Goal: Task Accomplishment & Management: Complete application form

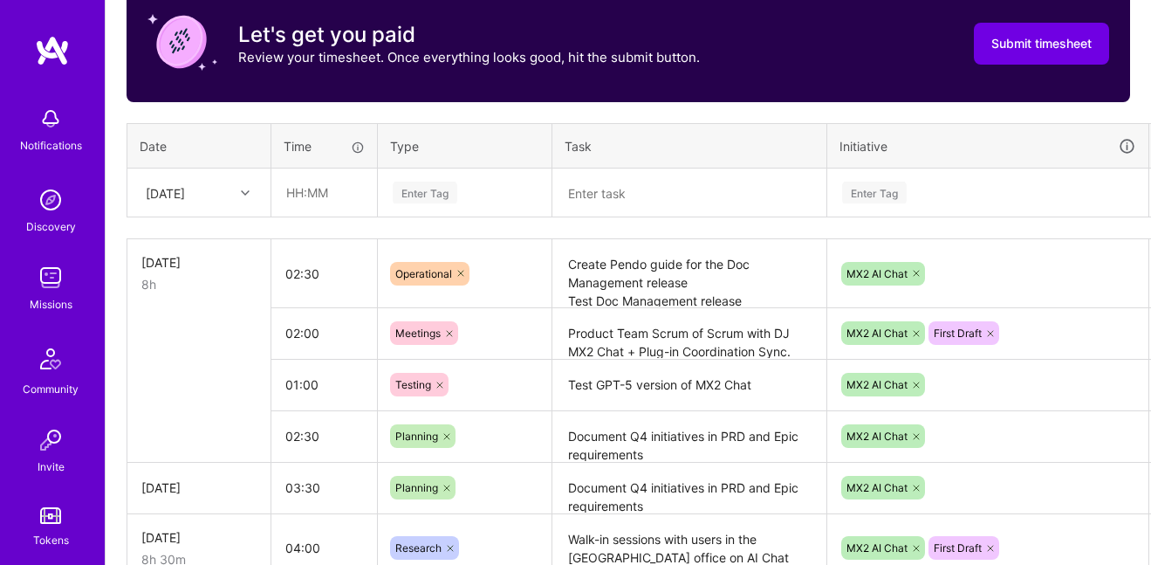
scroll to position [575, 0]
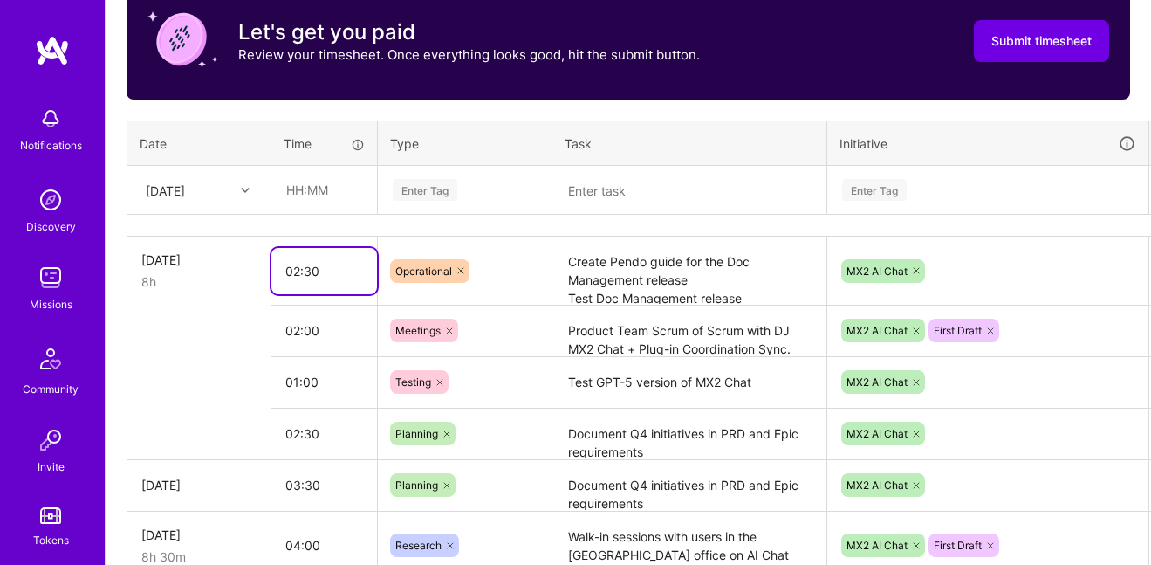
click at [322, 282] on input "02:30" at bounding box center [324, 271] width 106 height 46
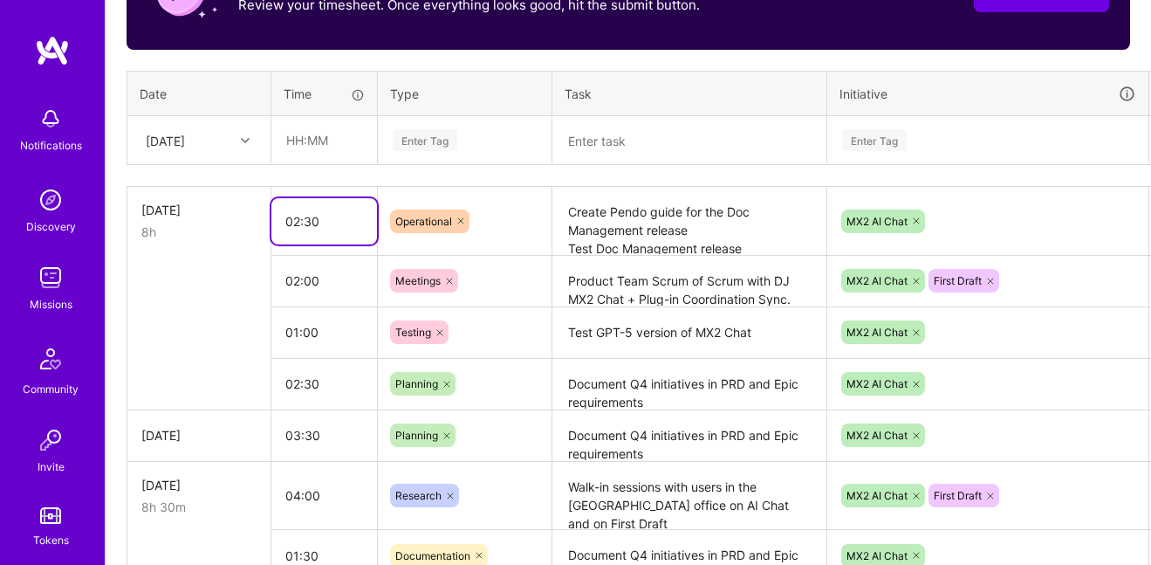
scroll to position [625, 57]
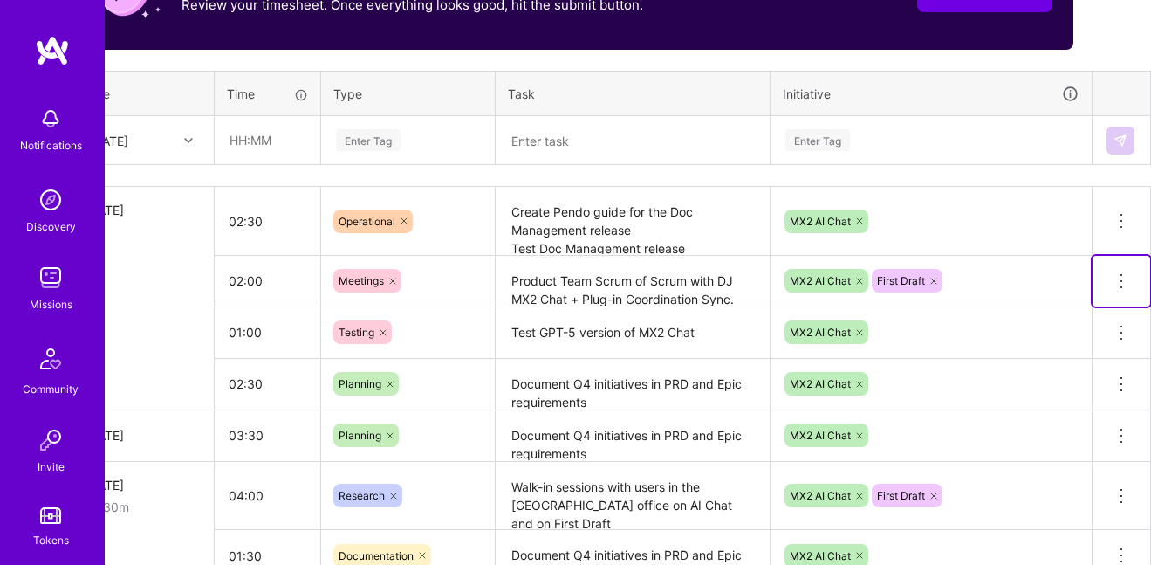
click at [1122, 277] on icon at bounding box center [1121, 281] width 21 height 21
click at [1077, 311] on button "Delete row" at bounding box center [1078, 311] width 91 height 43
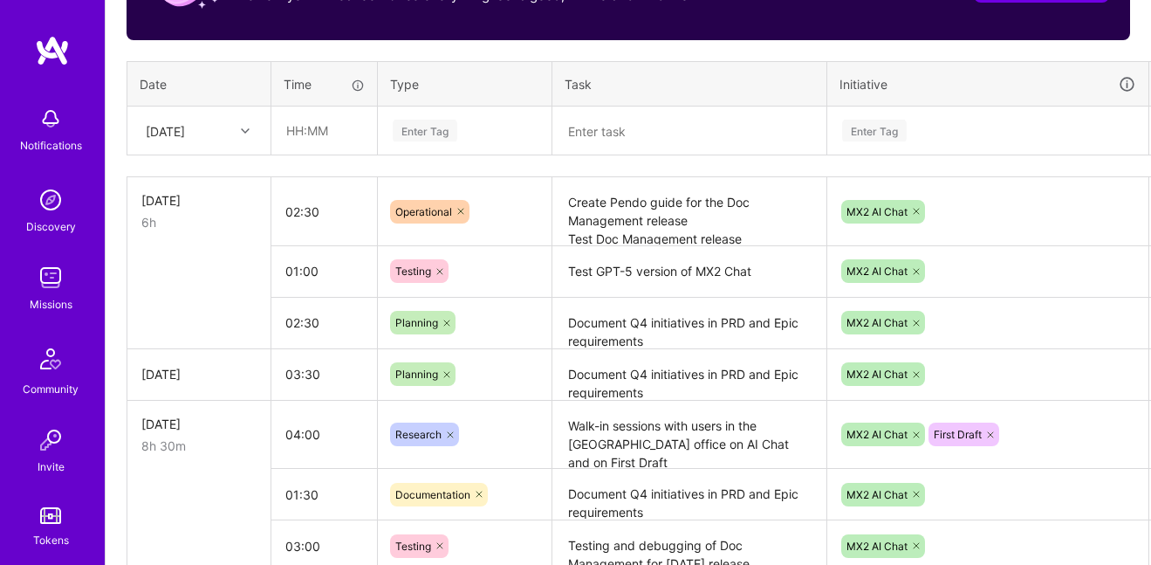
scroll to position [634, 0]
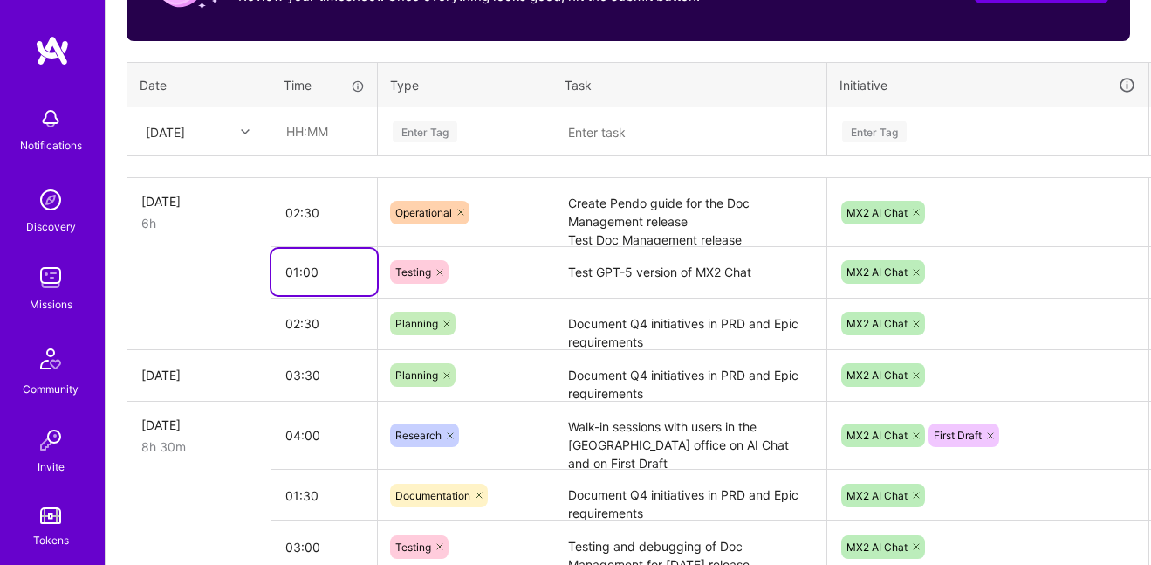
click at [308, 276] on input "01:00" at bounding box center [324, 272] width 106 height 46
click at [304, 274] on input "01:00" at bounding box center [324, 272] width 106 height 46
type input "01:30"
click at [295, 210] on input "02:30" at bounding box center [324, 212] width 106 height 46
type input "03:30"
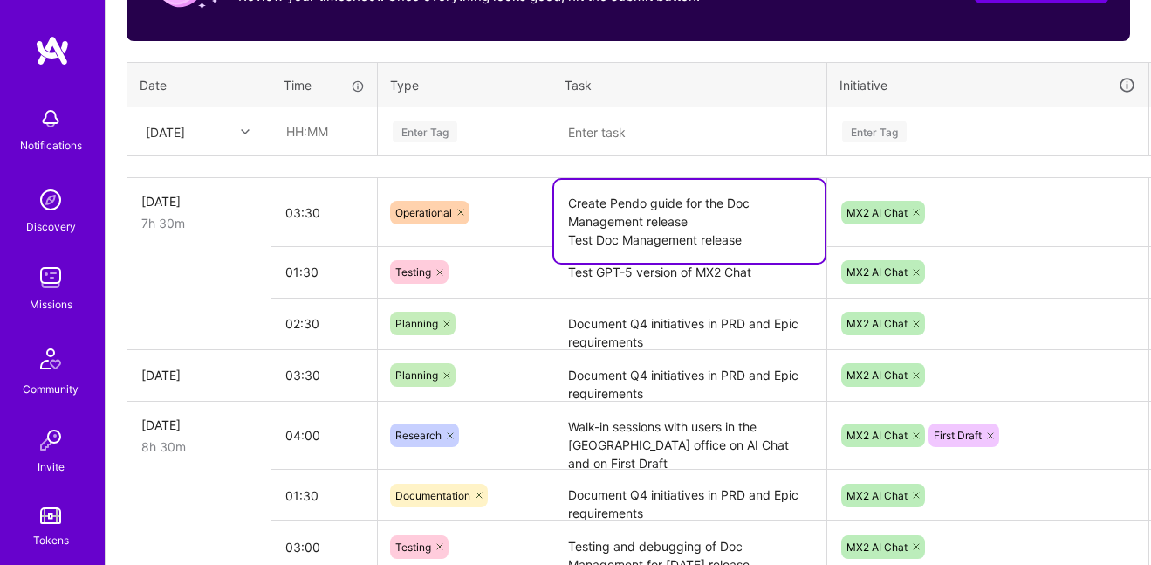
click at [680, 223] on textarea "Create Pendo guide for the Doc Management release Test Doc Management release" at bounding box center [689, 221] width 271 height 83
click at [609, 202] on textarea "Create Pendo guide for the Doc Management release Test Doc Management release" at bounding box center [689, 221] width 271 height 83
click at [705, 222] on textarea "Create Pendo guide for the Doc Management release Test Doc Management release" at bounding box center [689, 221] width 271 height 83
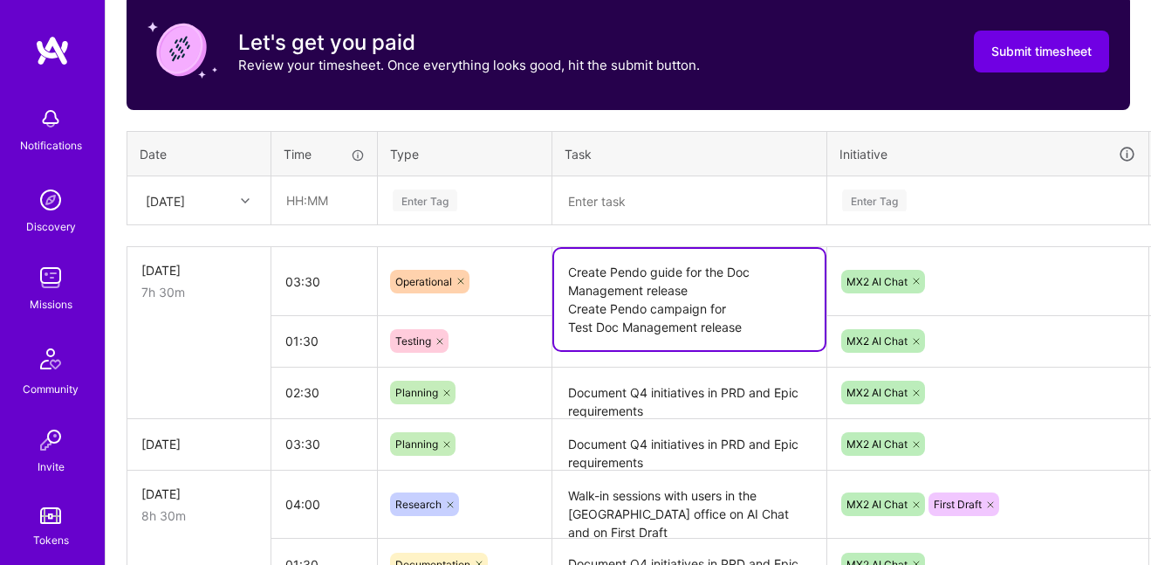
scroll to position [579, 0]
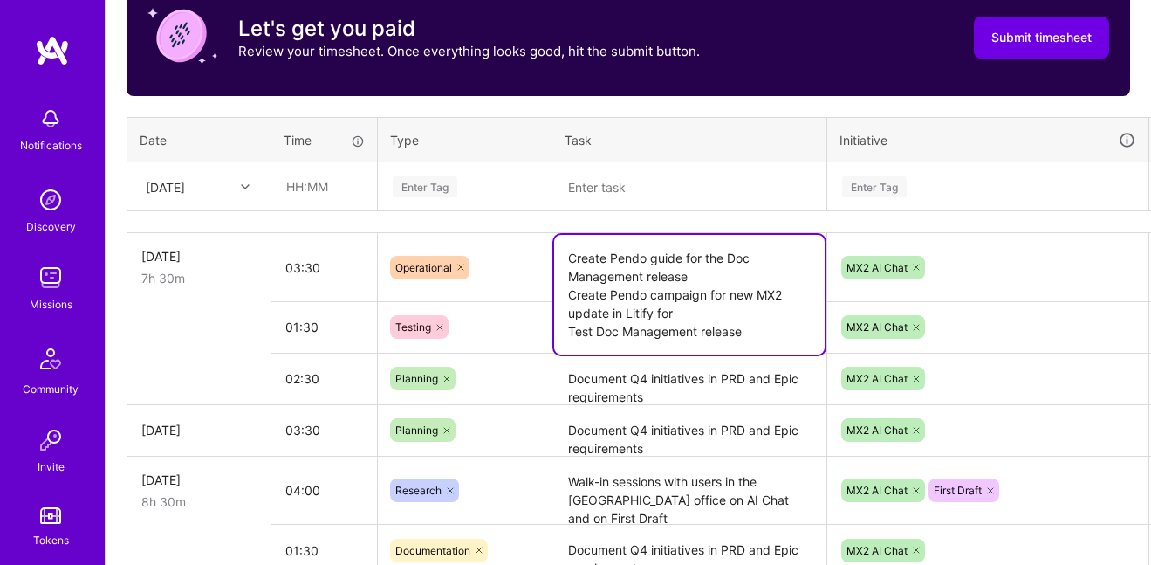
click at [593, 317] on textarea "Create Pendo guide for the Doc Management release Create Pendo campaign for new…" at bounding box center [689, 295] width 271 height 120
click at [685, 313] on textarea "Create Pendo guide for the Doc Management release Create Pendo campaign for new…" at bounding box center [689, 295] width 271 height 120
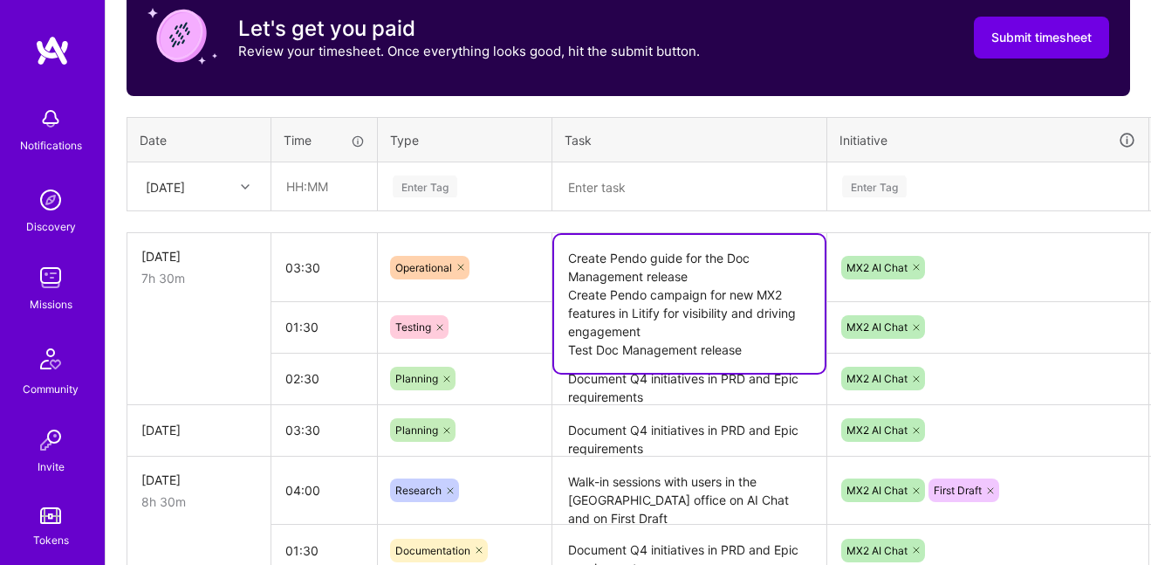
type textarea "Create Pendo guide for the Doc Management release Create Pendo campaign for new…"
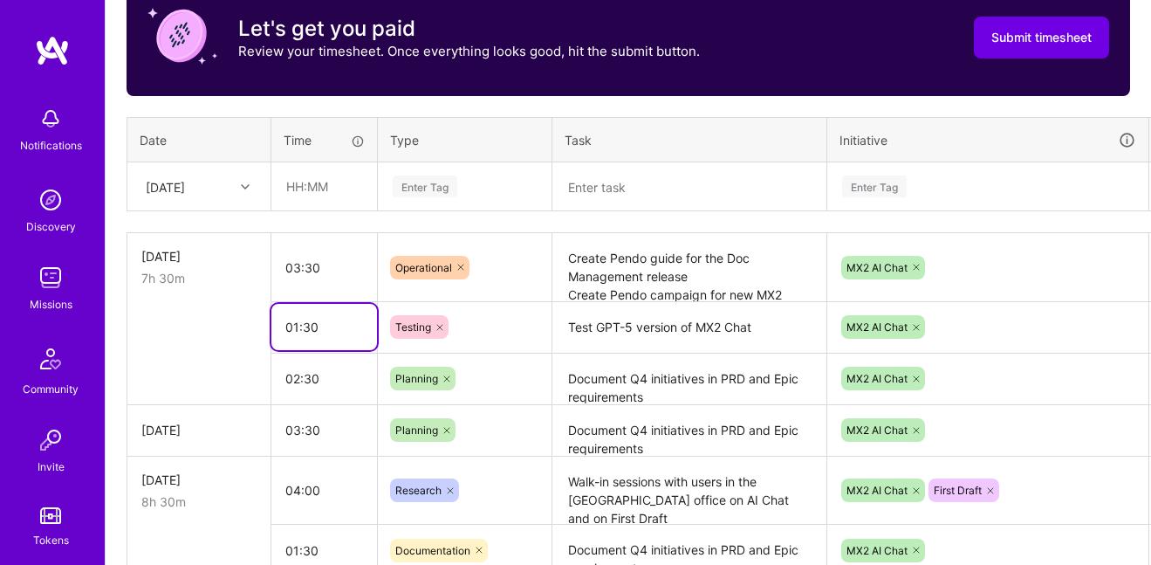
click at [359, 330] on input "01:30" at bounding box center [324, 327] width 106 height 46
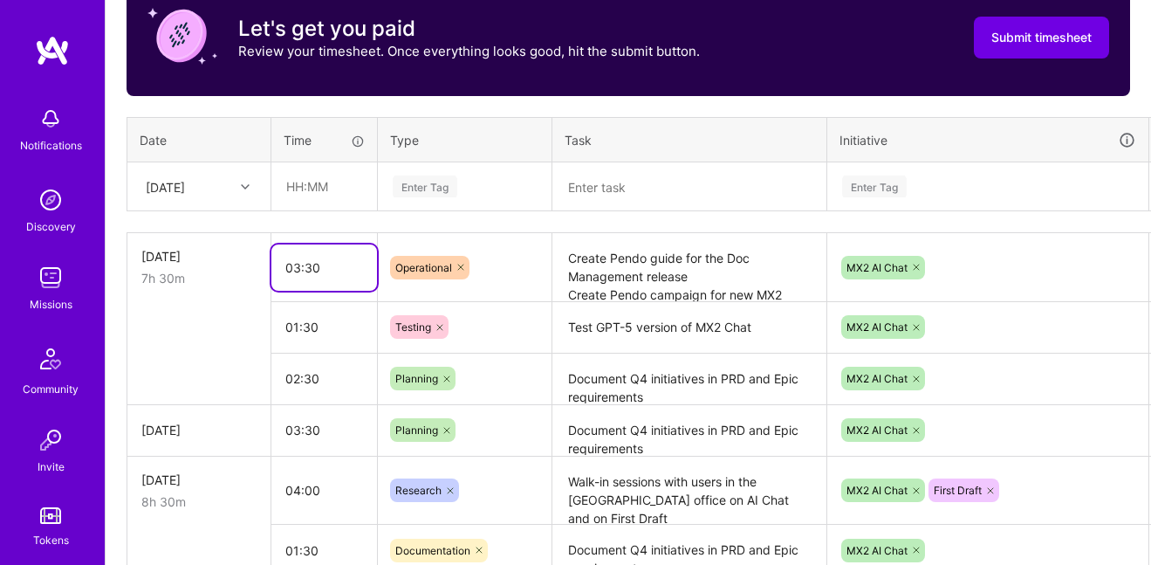
click at [295, 264] on input "03:30" at bounding box center [324, 267] width 106 height 46
click at [308, 264] on input "04:30" at bounding box center [324, 267] width 106 height 46
type input "04:00"
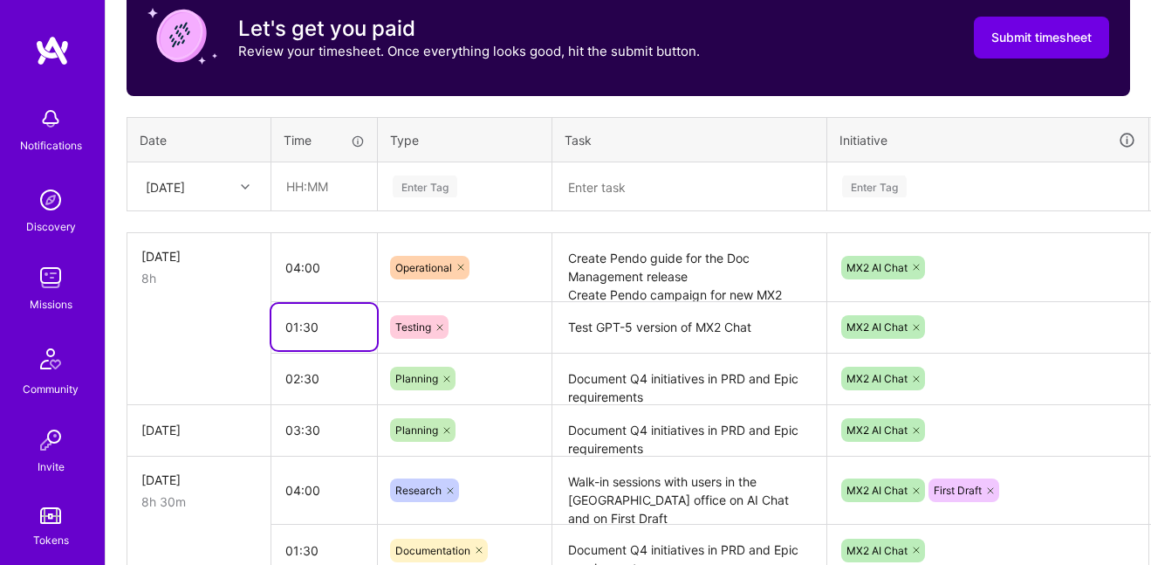
click at [307, 315] on input "01:30" at bounding box center [324, 327] width 106 height 46
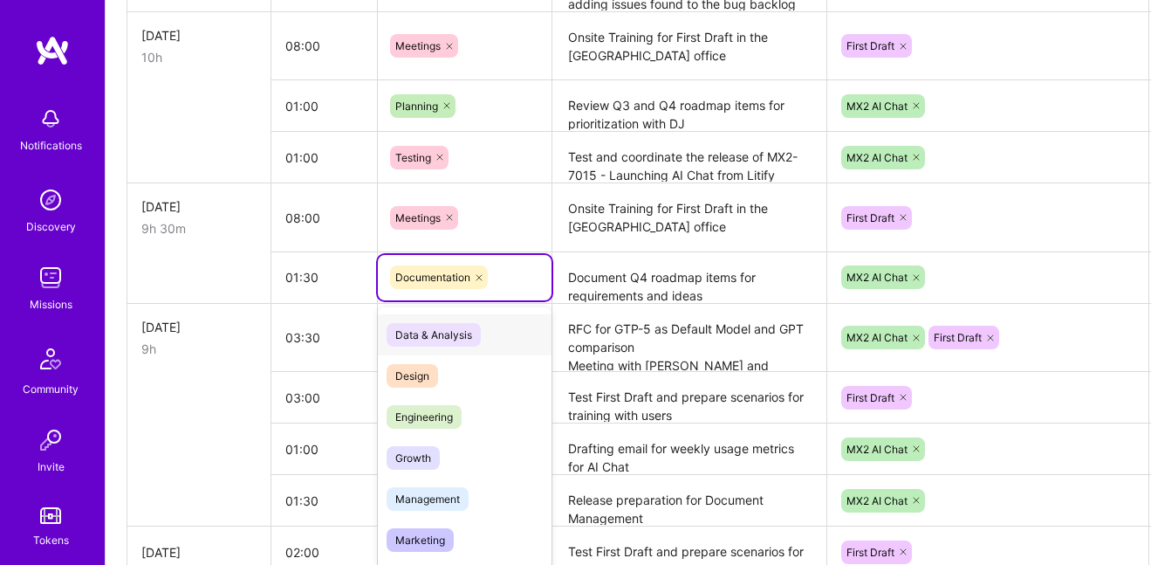
scroll to position [1376, 0]
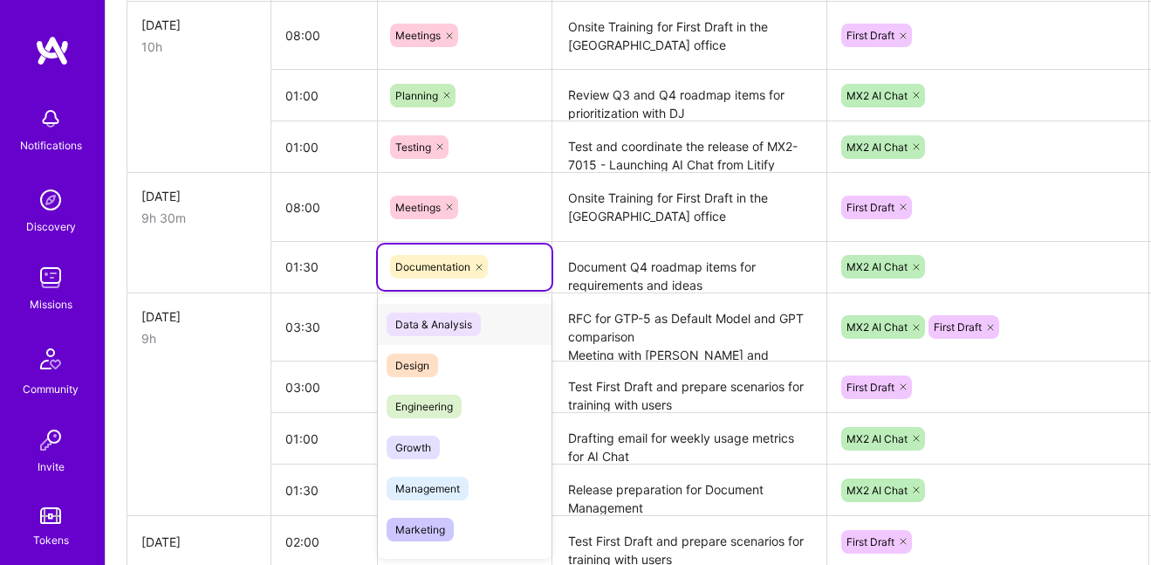
click at [481, 264] on icon at bounding box center [479, 266] width 5 height 5
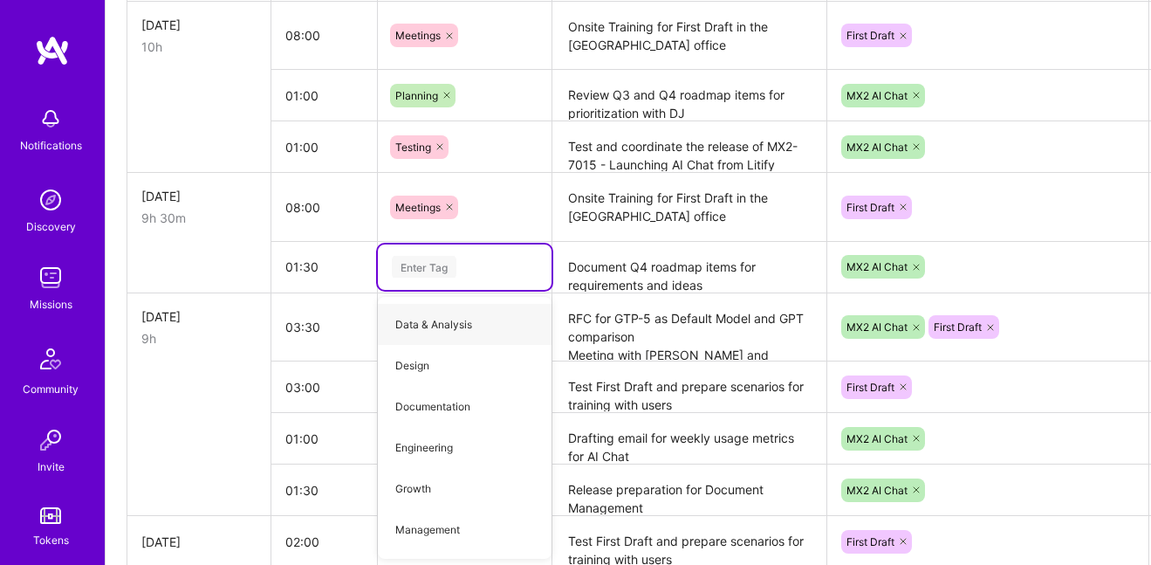
click at [429, 264] on div "Enter Tag" at bounding box center [424, 266] width 65 height 27
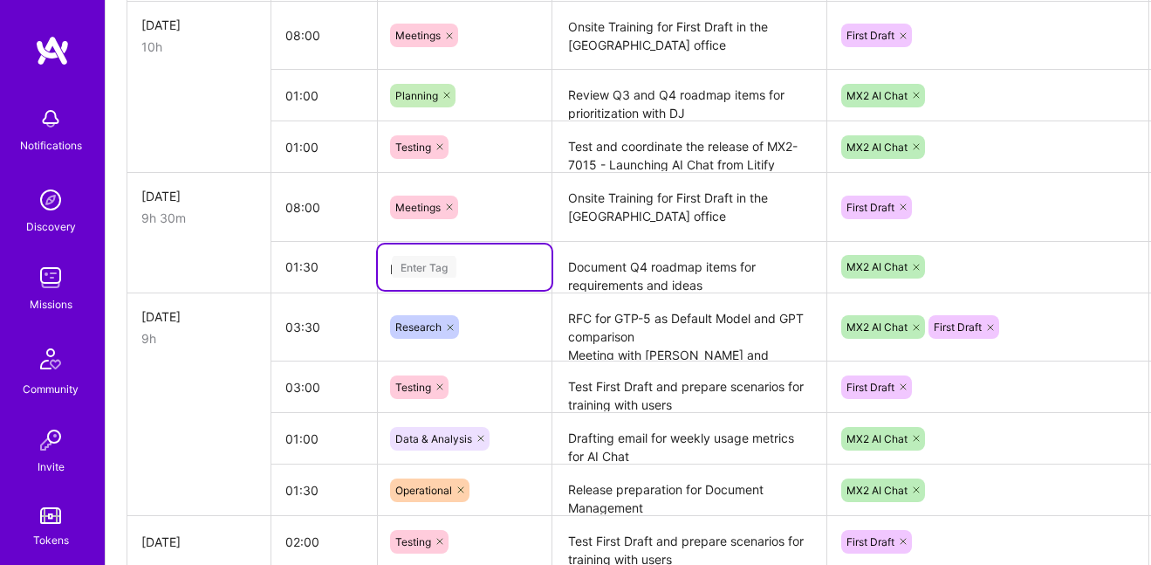
type input "pl"
click at [415, 330] on span "Planning" at bounding box center [417, 324] width 60 height 24
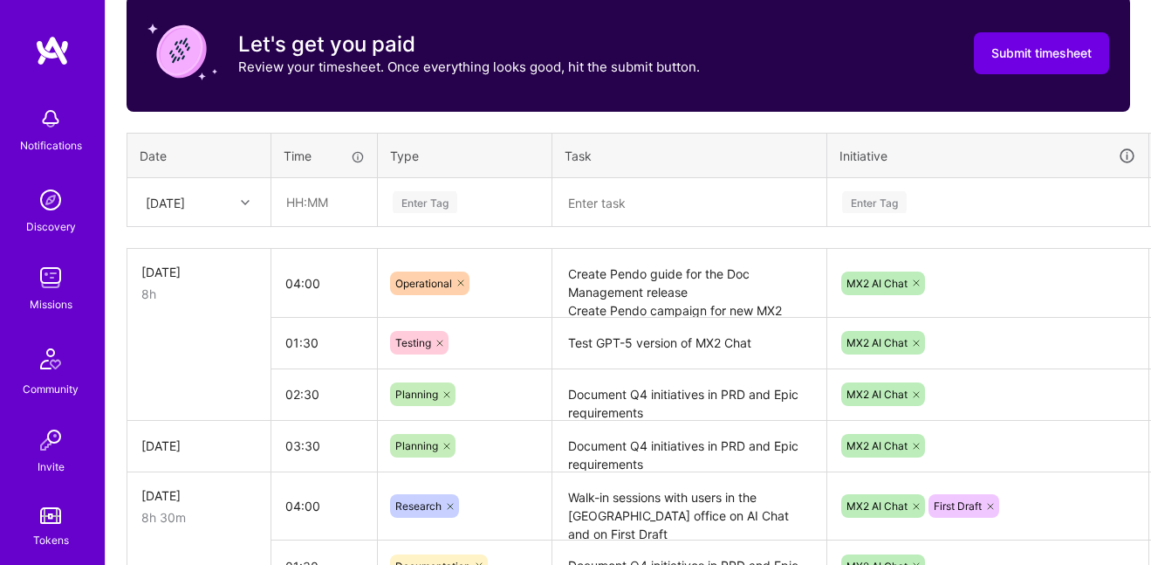
scroll to position [573, 0]
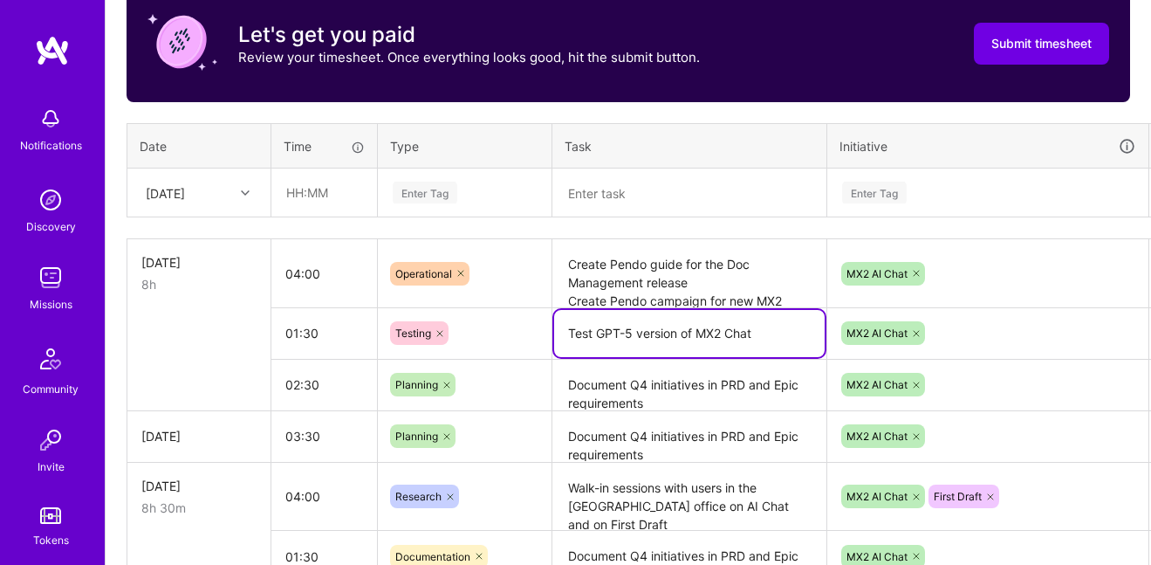
click at [765, 330] on textarea "Test GPT-5 version of MX2 Chat" at bounding box center [689, 333] width 271 height 47
type textarea "Test GPT-5 version of MX2 Chat before Production release"
click at [696, 388] on textarea "Document Q4 initiatives in PRD and Epic requirements" at bounding box center [689, 385] width 271 height 48
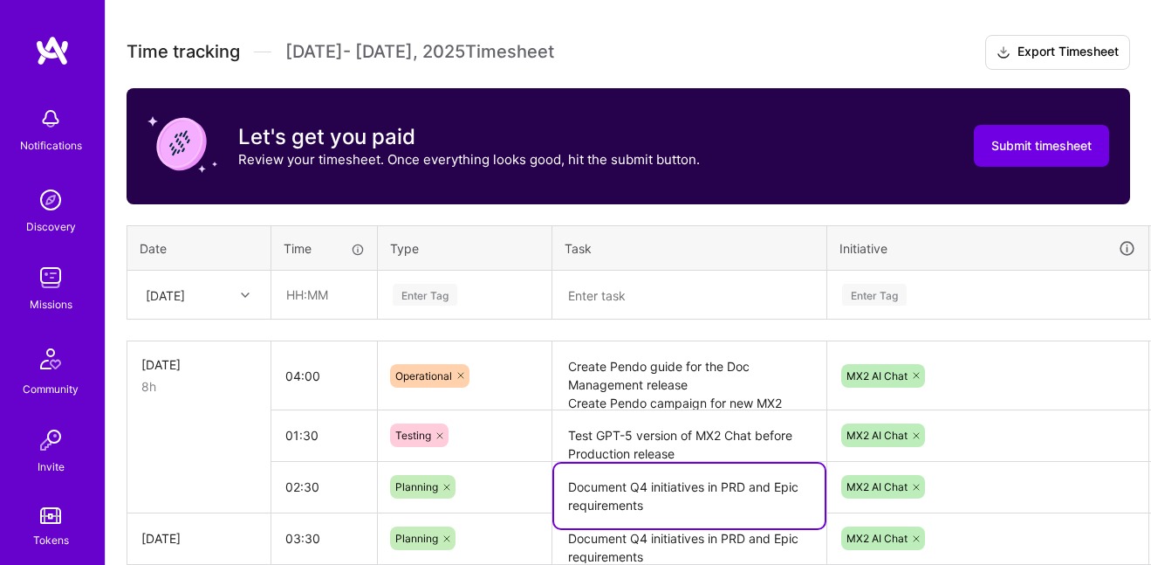
scroll to position [448, 0]
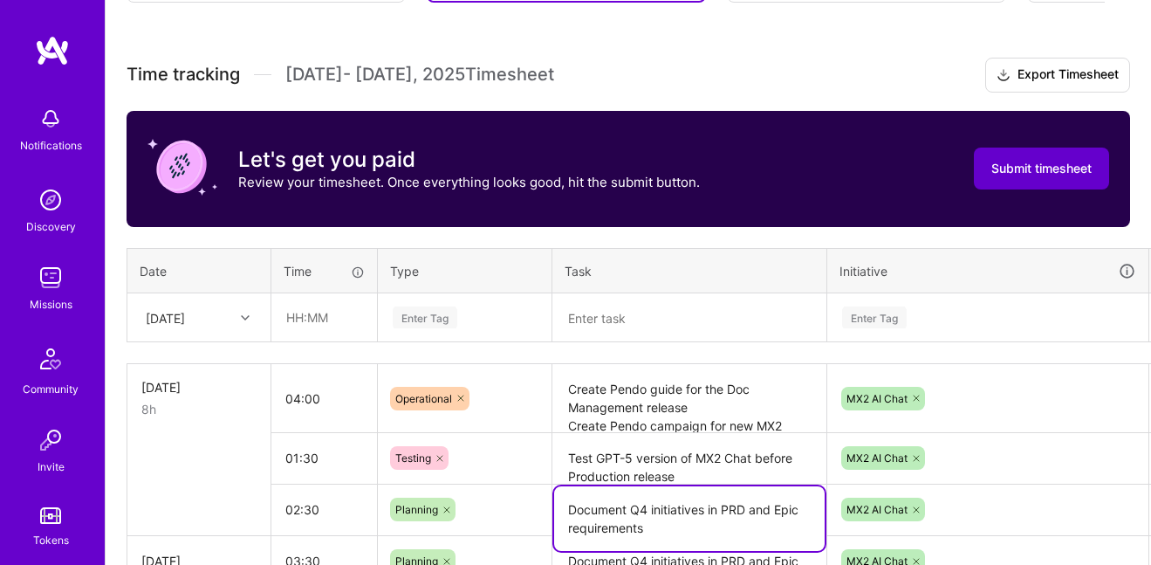
click at [1040, 168] on span "Submit timesheet" at bounding box center [1041, 168] width 100 height 17
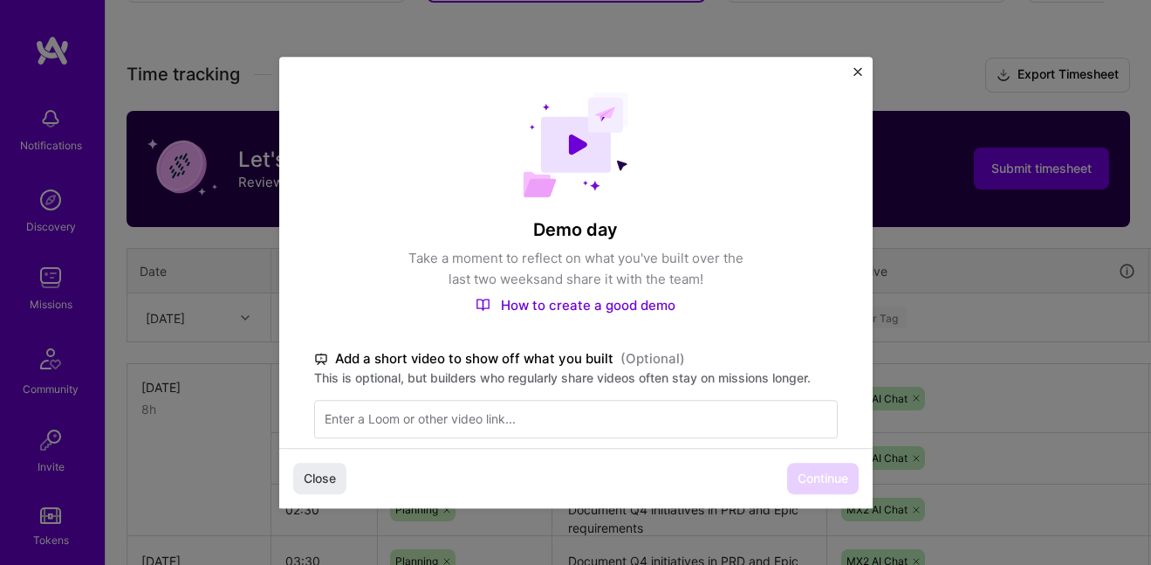
click at [665, 378] on label "This is optional, but builders who regularly share videos often stay on mission…" at bounding box center [576, 377] width 524 height 17
click at [815, 475] on span "Continue" at bounding box center [823, 478] width 51 height 17
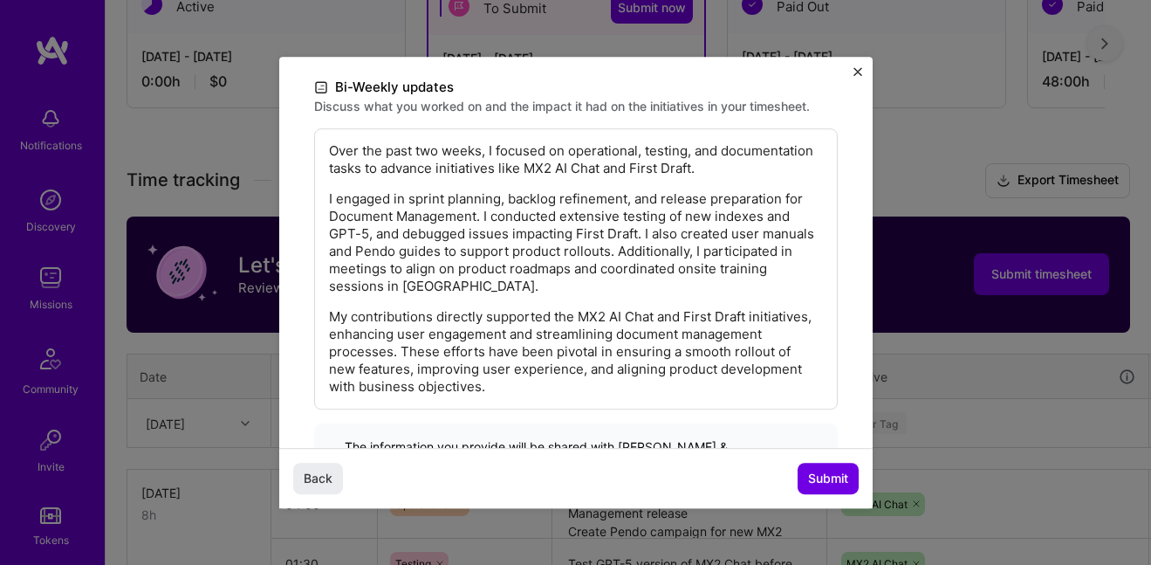
scroll to position [374, 0]
click at [487, 141] on p "Over the past two weeks, I focused on operational, testing, and documentation t…" at bounding box center [576, 158] width 494 height 35
click at [490, 141] on p "Over the past two weeks, I focused on operational, testing, and documentation t…" at bounding box center [576, 158] width 494 height 35
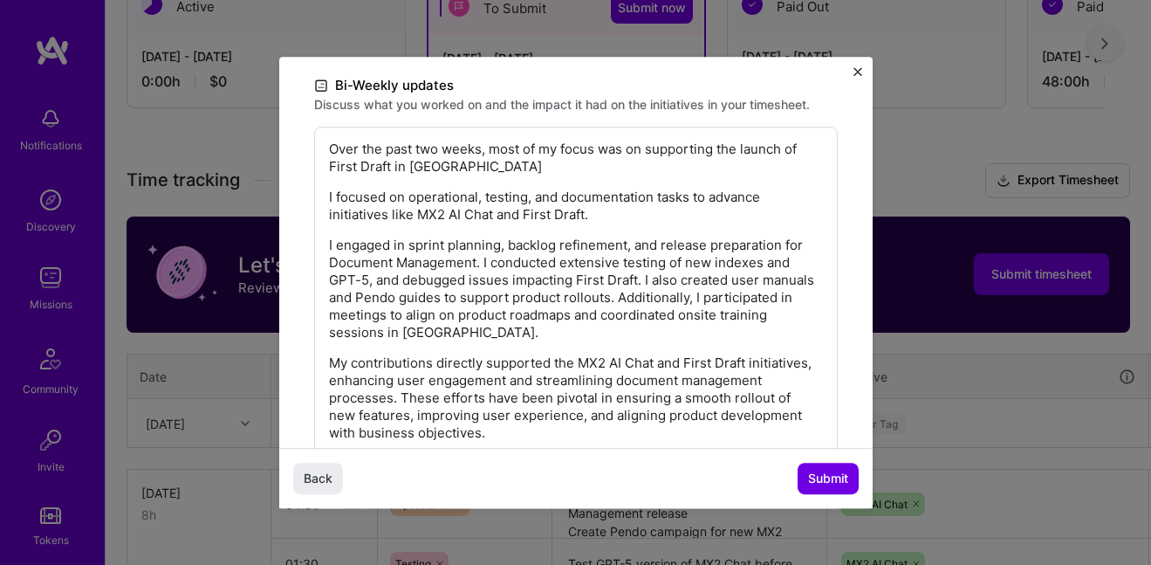
click at [414, 141] on p "Over the past two weeks, most of my focus was on supporting the launch of First…" at bounding box center [576, 158] width 494 height 35
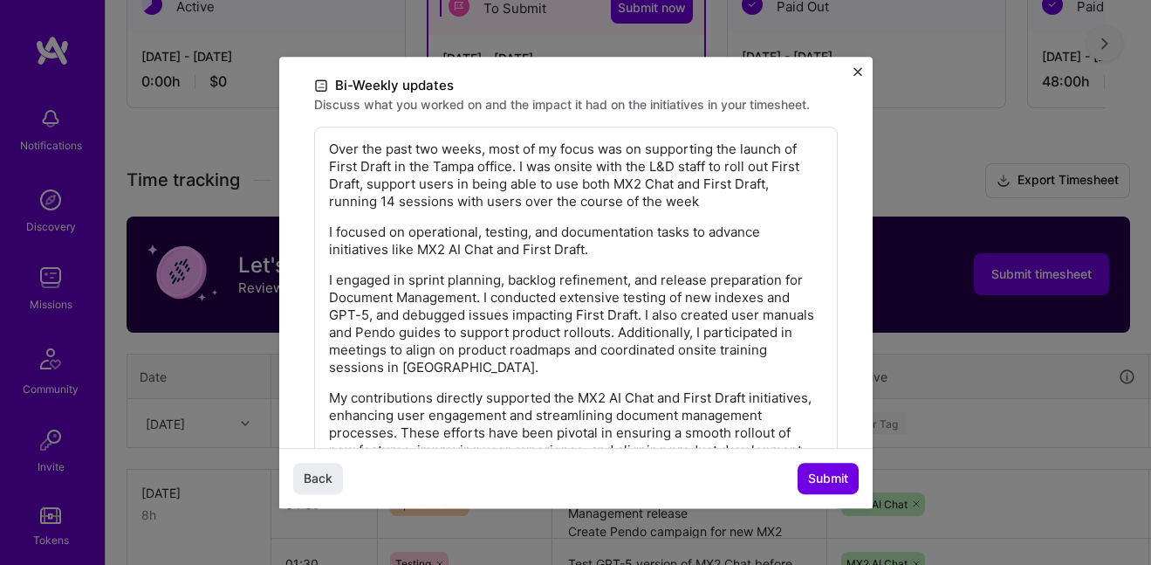
click at [395, 184] on p "Over the past two weeks, most of my focus was on supporting the launch of First…" at bounding box center [576, 176] width 494 height 70
click at [772, 167] on p "Over the past two weeks, most of my focus was on supporting the launch of First…" at bounding box center [576, 176] width 494 height 70
click at [779, 179] on p "Over the past two weeks, most of my focus was on supporting the launch of First…" at bounding box center [576, 176] width 494 height 70
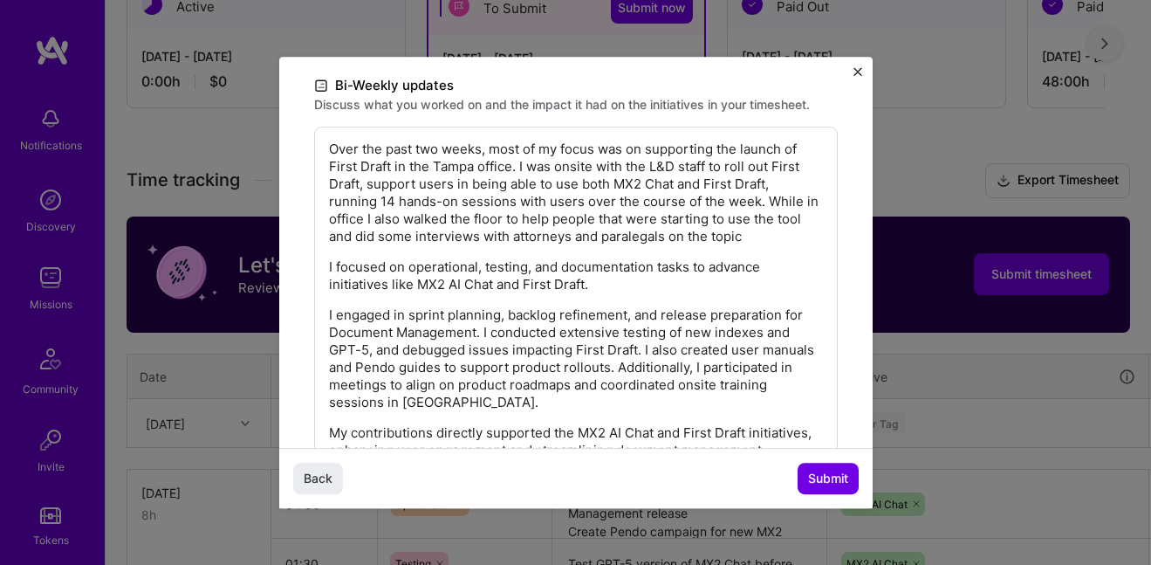
click at [766, 182] on p "Over the past two weeks, most of my focus was on supporting the launch of First…" at bounding box center [576, 193] width 494 height 105
click at [810, 194] on p "Over the past two weeks, most of my focus was on supporting the launch of First…" at bounding box center [576, 193] width 494 height 105
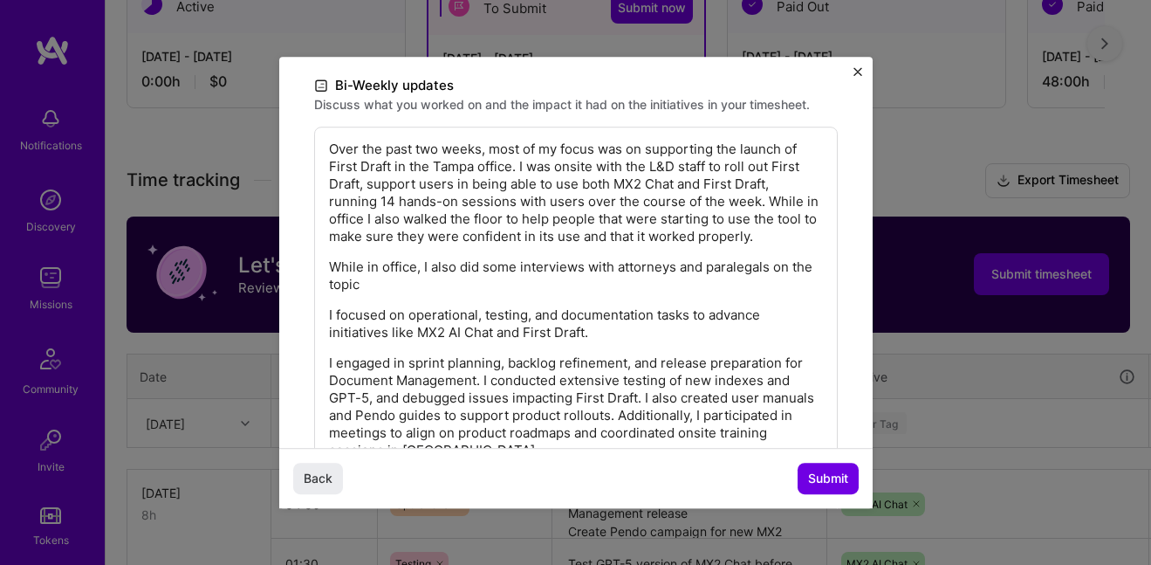
click at [513, 258] on p "While in office, I also did some interviews with attorneys and paralegals on th…" at bounding box center [576, 275] width 494 height 35
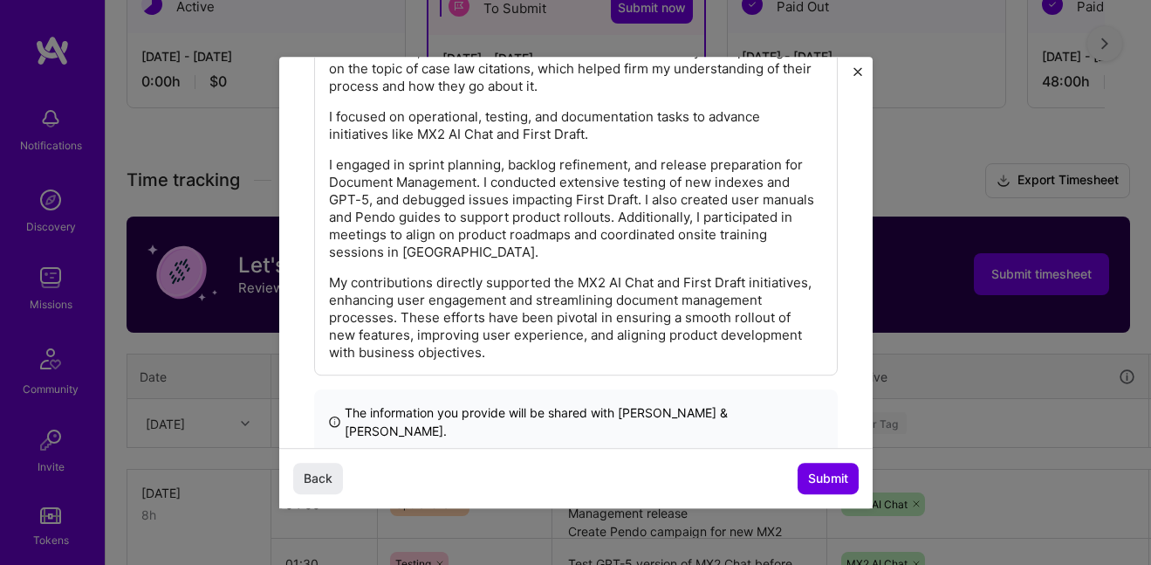
scroll to position [353, 0]
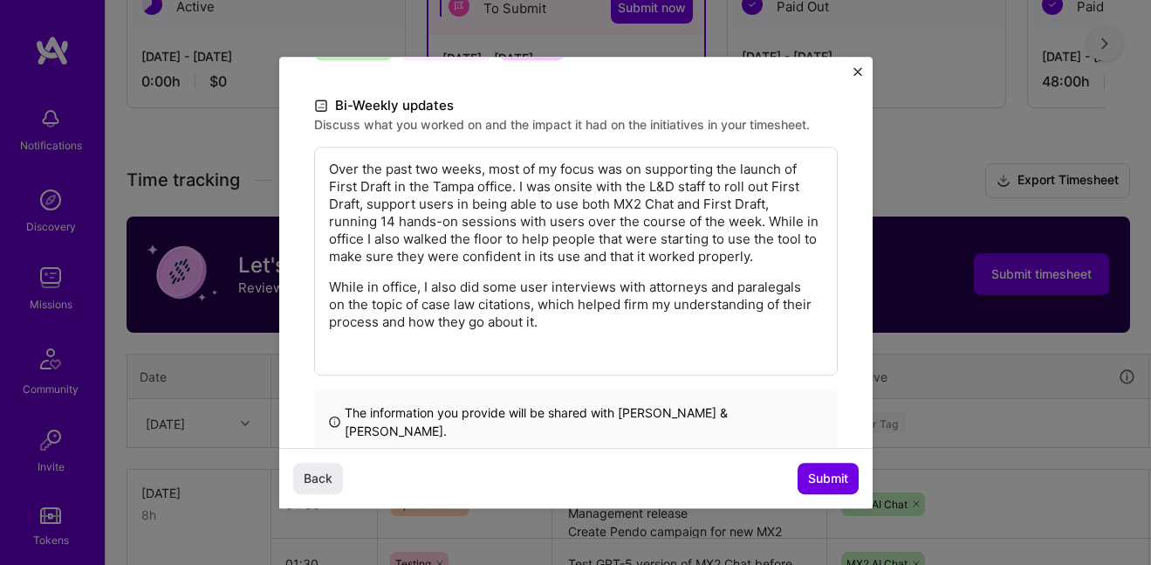
click at [545, 344] on p at bounding box center [576, 352] width 494 height 17
click at [546, 344] on p at bounding box center [576, 352] width 494 height 17
click at [628, 292] on p "While in office, I also did some user interviews with attorneys and paralegals …" at bounding box center [576, 304] width 494 height 52
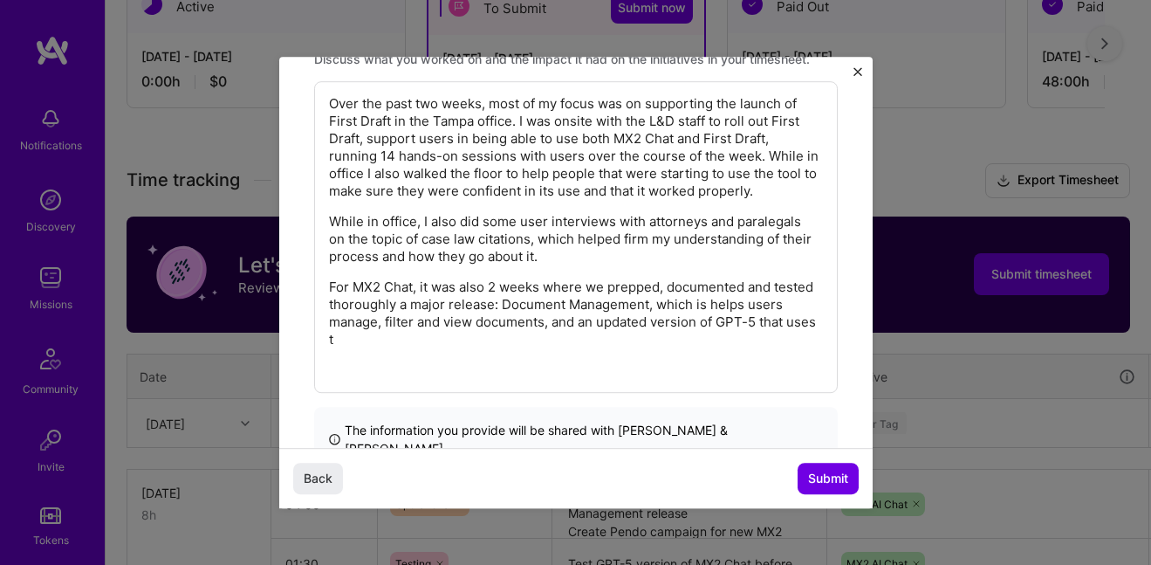
scroll to position [436, 0]
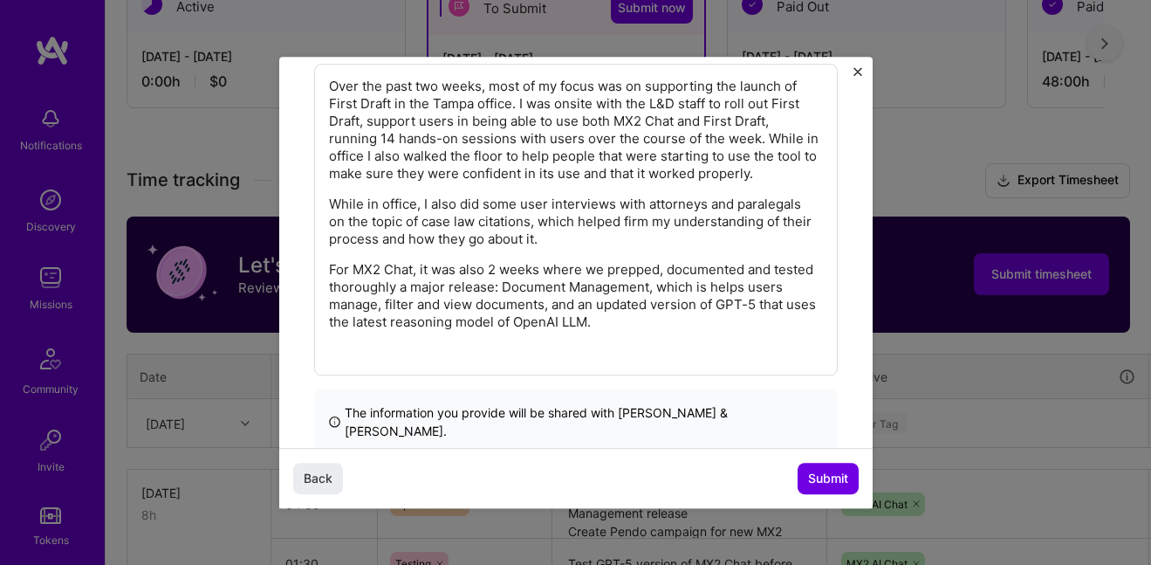
click at [513, 288] on p "For MX2 Chat, it was also 2 weeks where we prepped, documented and tested thoro…" at bounding box center [576, 296] width 494 height 70
click at [513, 298] on p "For MX2 Chat, it was also 2 weeks where we prepped, documented and tested thoro…" at bounding box center [576, 296] width 494 height 70
click at [647, 293] on p "For MX2 Chat, it was also 2 weeks where we prepped, documented and tested thoro…" at bounding box center [576, 296] width 494 height 70
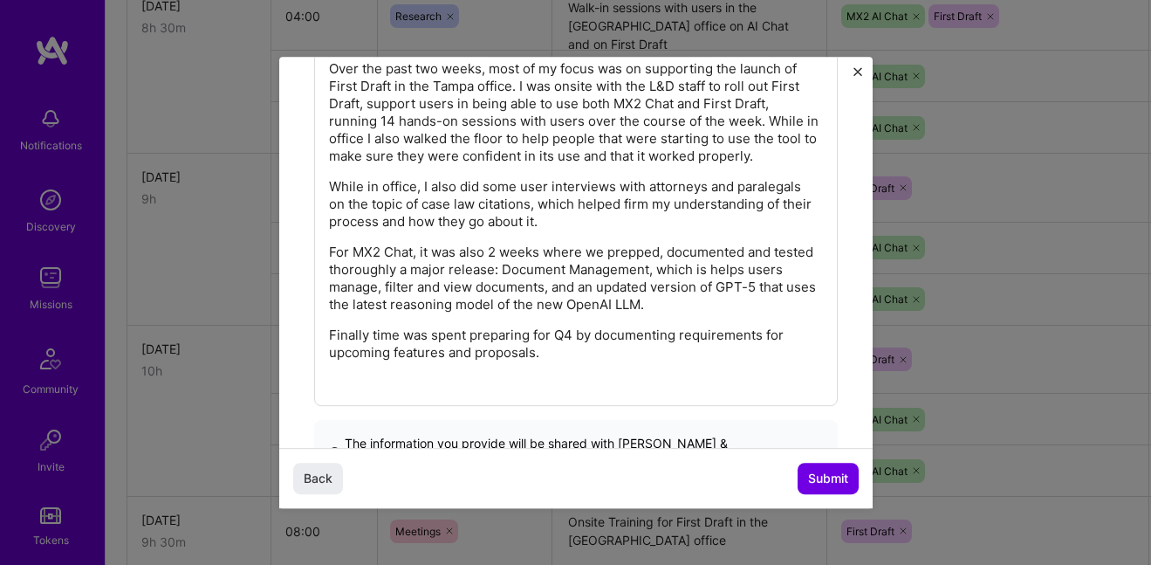
scroll to position [475, 0]
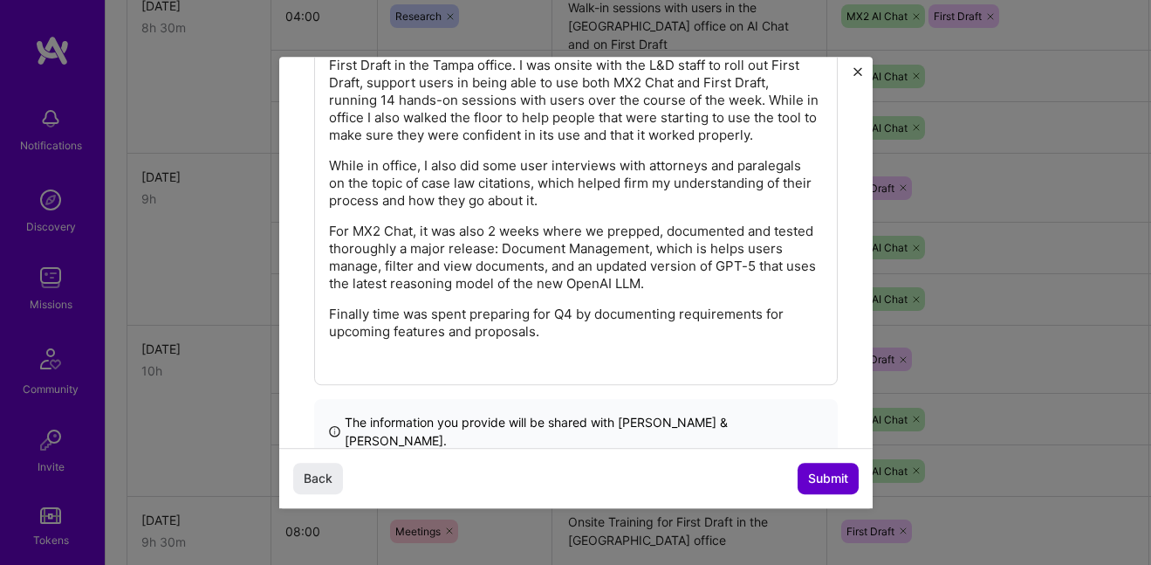
click at [820, 476] on span "Submit" at bounding box center [828, 478] width 40 height 17
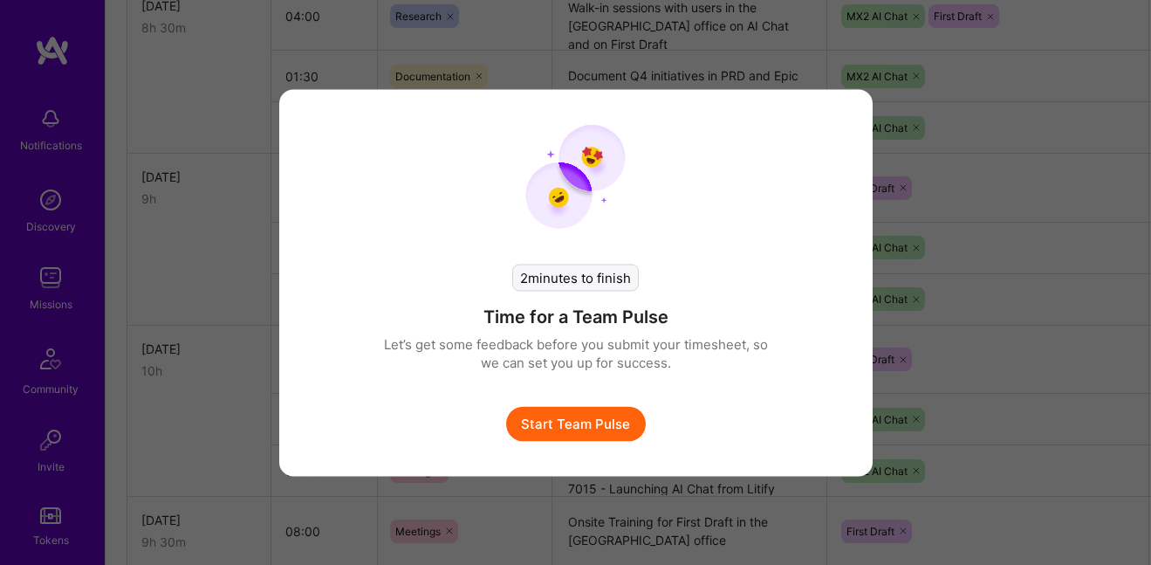
click at [600, 410] on button "Start Team Pulse" at bounding box center [576, 423] width 140 height 35
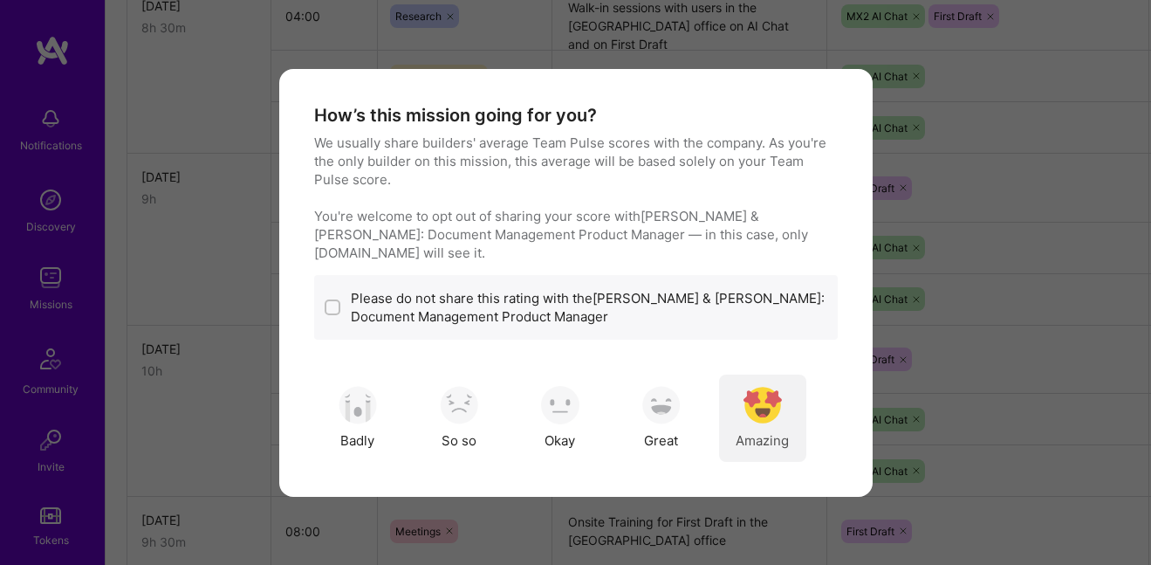
click at [751, 395] on img "modal" at bounding box center [763, 405] width 38 height 38
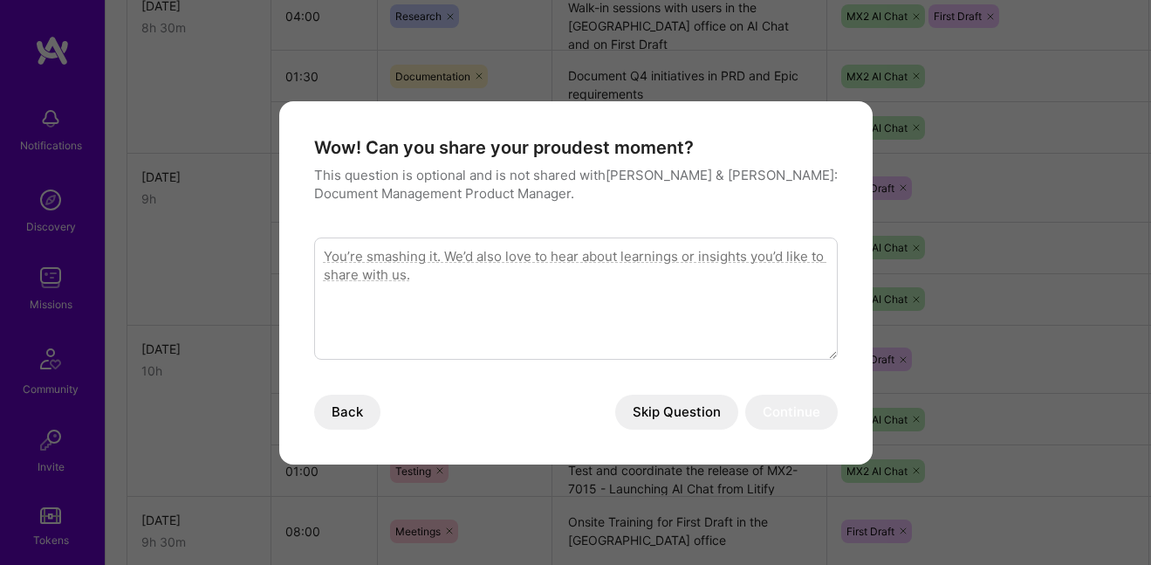
click at [543, 264] on textarea "modal" at bounding box center [576, 298] width 524 height 122
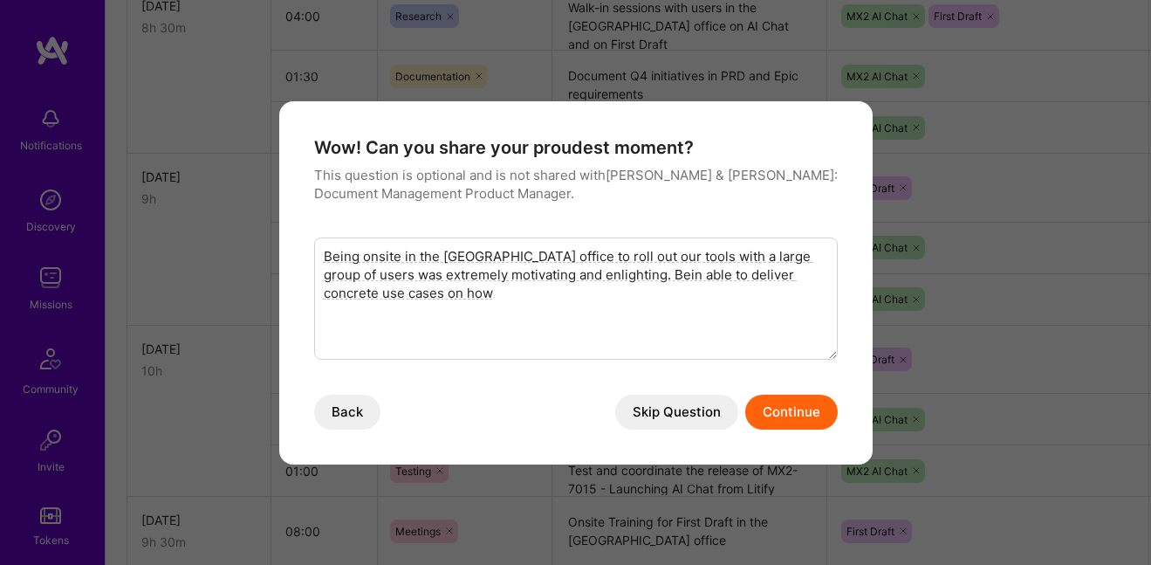
click at [703, 278] on textarea "Being onsite in the [GEOGRAPHIC_DATA] office to roll out our tools with a large…" at bounding box center [576, 298] width 524 height 122
click at [432, 296] on textarea "Being onsite in the [GEOGRAPHIC_DATA] office to roll out our tools with a large…" at bounding box center [576, 298] width 524 height 122
type textarea "Being onsite in the [GEOGRAPHIC_DATA] office to roll out our tools with a large…"
click at [779, 412] on button "Continue" at bounding box center [791, 412] width 93 height 35
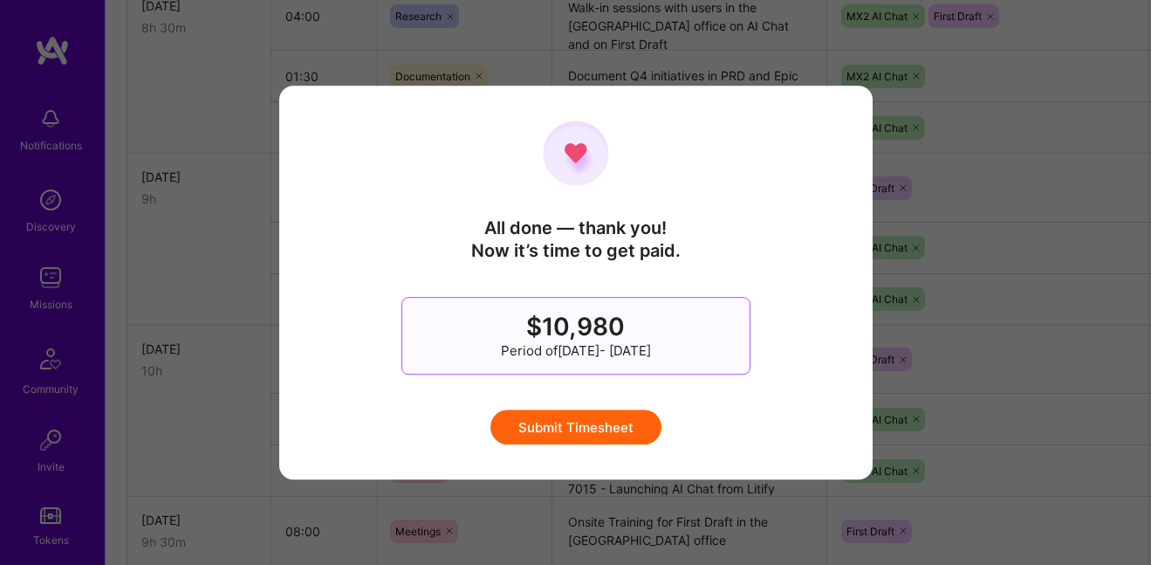
click at [547, 422] on button "Submit Timesheet" at bounding box center [576, 426] width 171 height 35
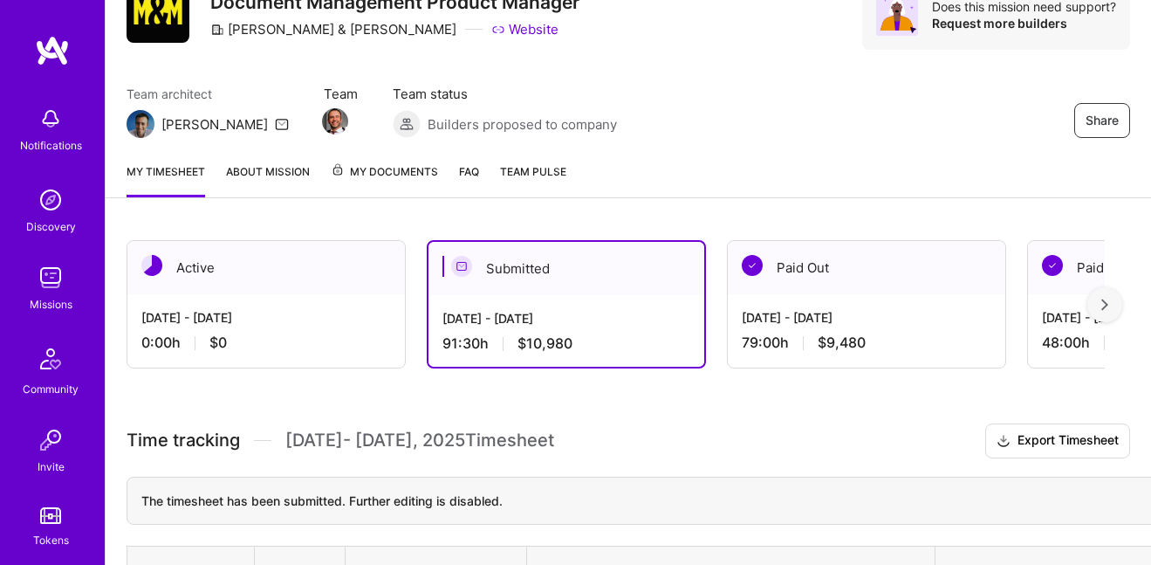
scroll to position [118, 0]
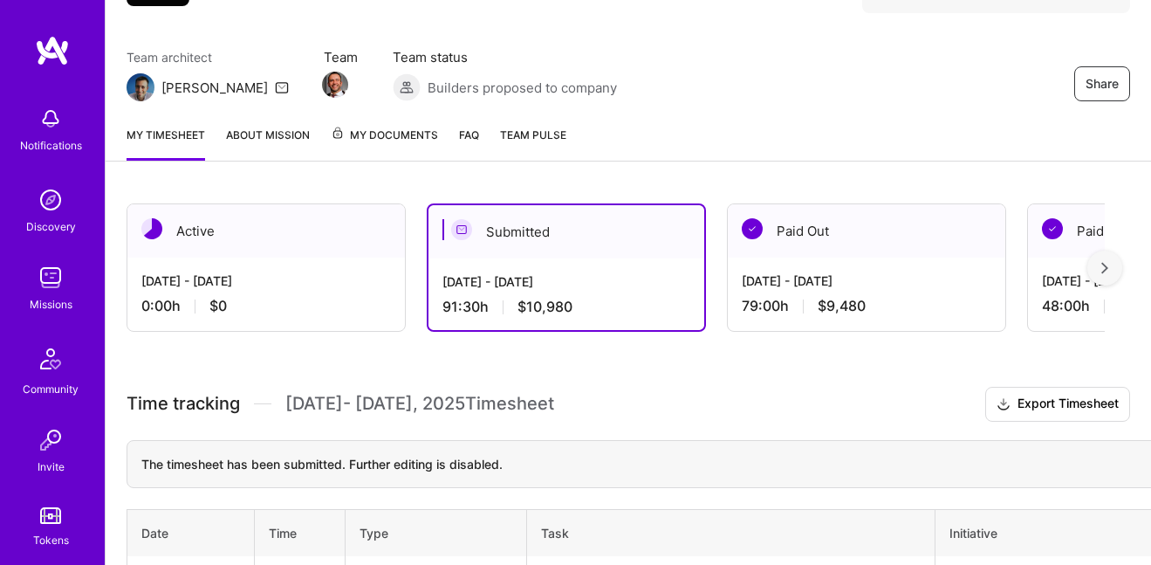
click at [319, 294] on div "[DATE] - [DATE] 0:00 h $0" at bounding box center [266, 293] width 278 height 72
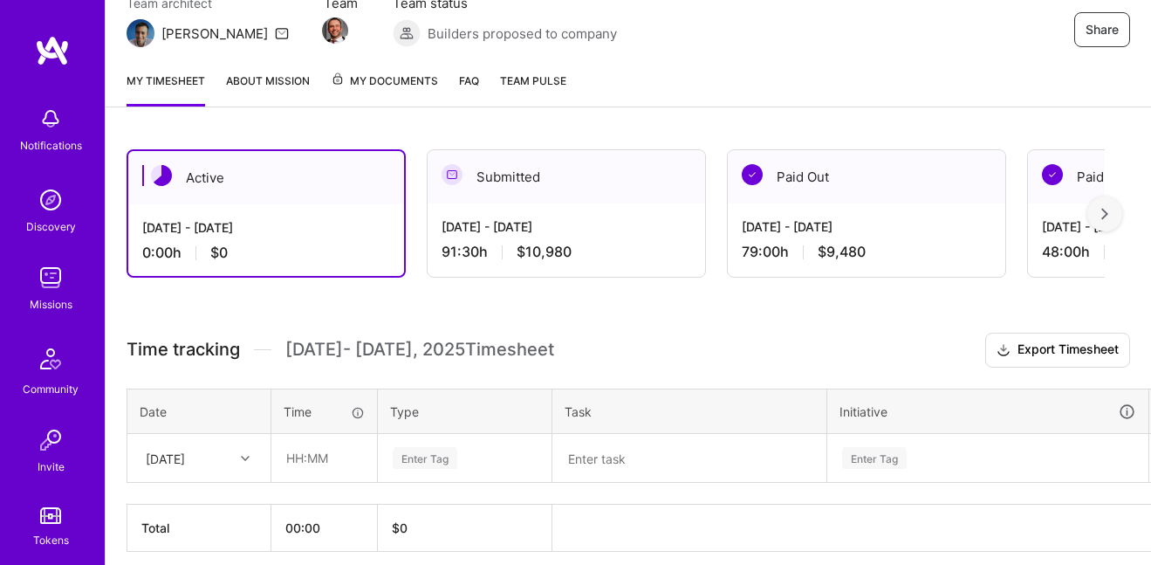
scroll to position [244, 0]
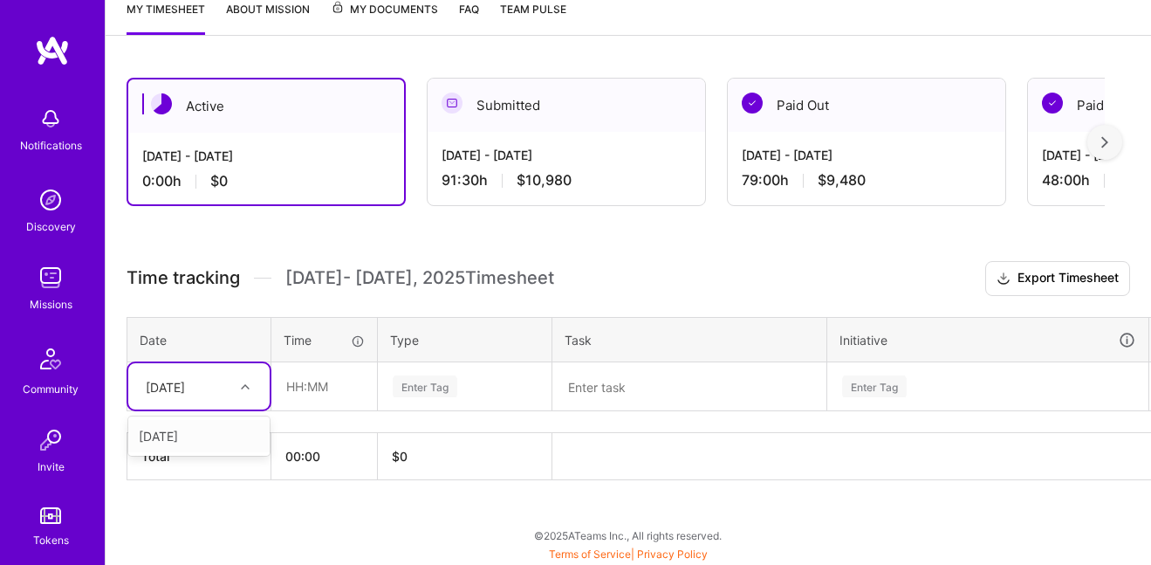
click at [257, 398] on div at bounding box center [247, 386] width 27 height 29
click at [229, 443] on div "[DATE]" at bounding box center [198, 436] width 141 height 32
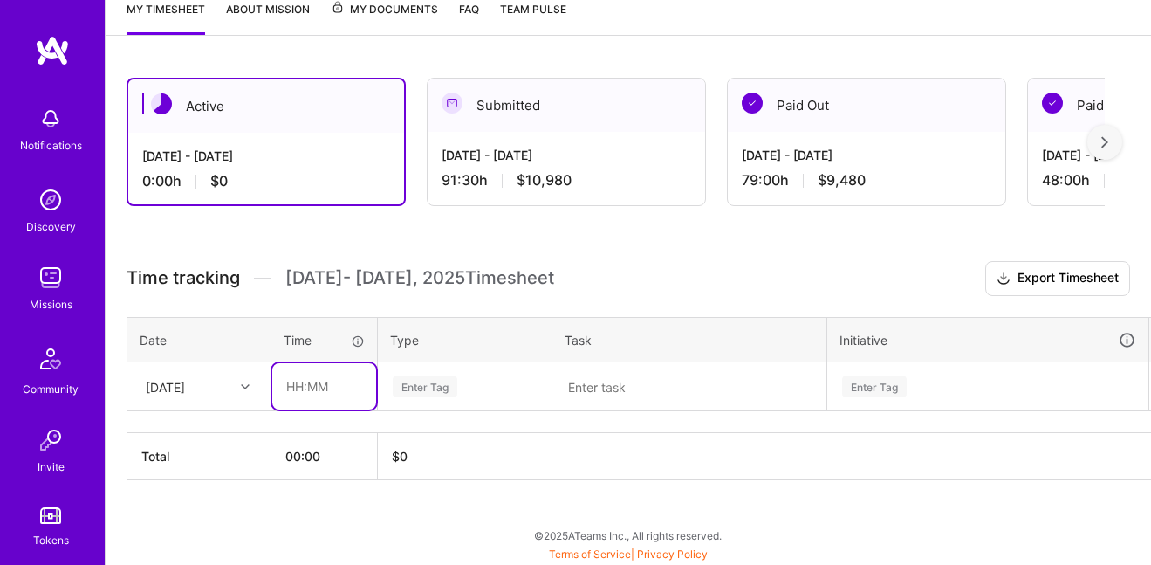
click at [314, 383] on input "text" at bounding box center [324, 386] width 104 height 46
click at [319, 388] on input "text" at bounding box center [324, 386] width 104 height 46
type input "06:00"
click at [418, 388] on div "Enter Tag" at bounding box center [425, 386] width 65 height 27
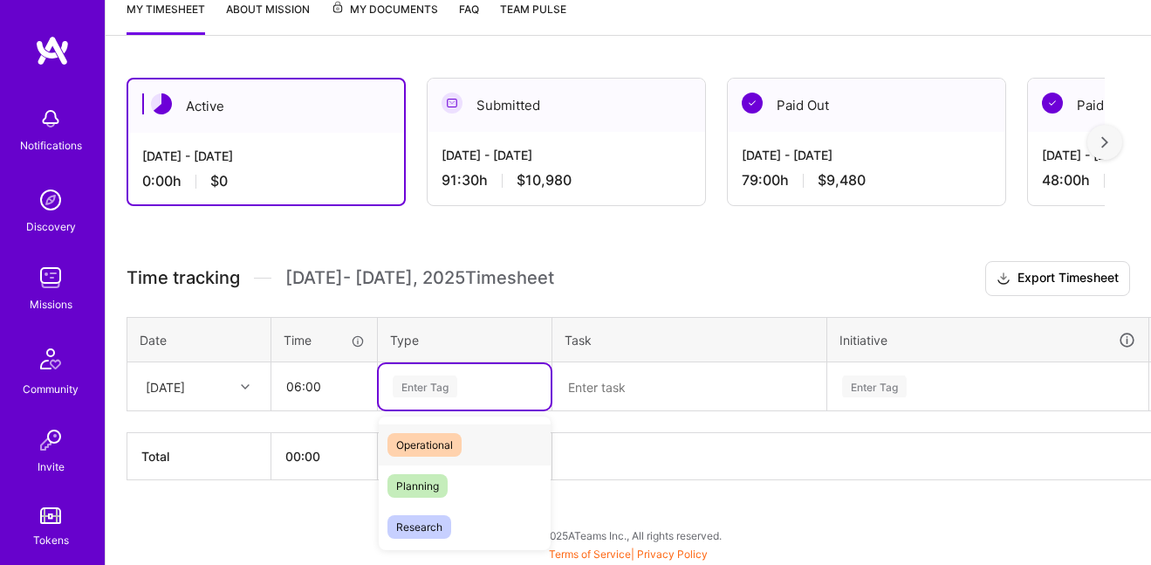
scroll to position [341, 0]
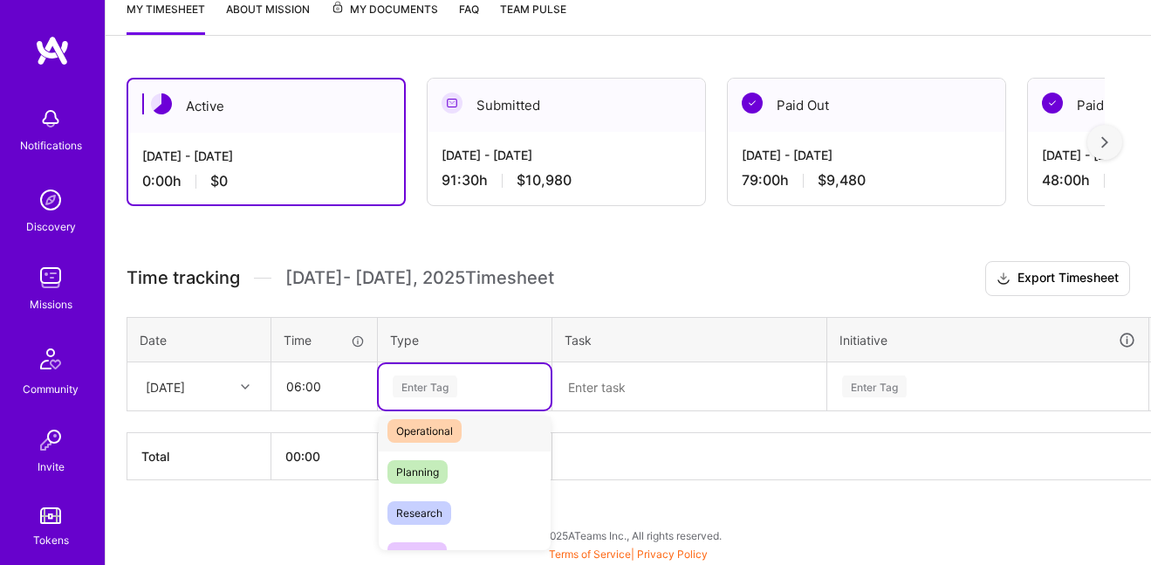
click at [441, 466] on span "Planning" at bounding box center [418, 472] width 60 height 24
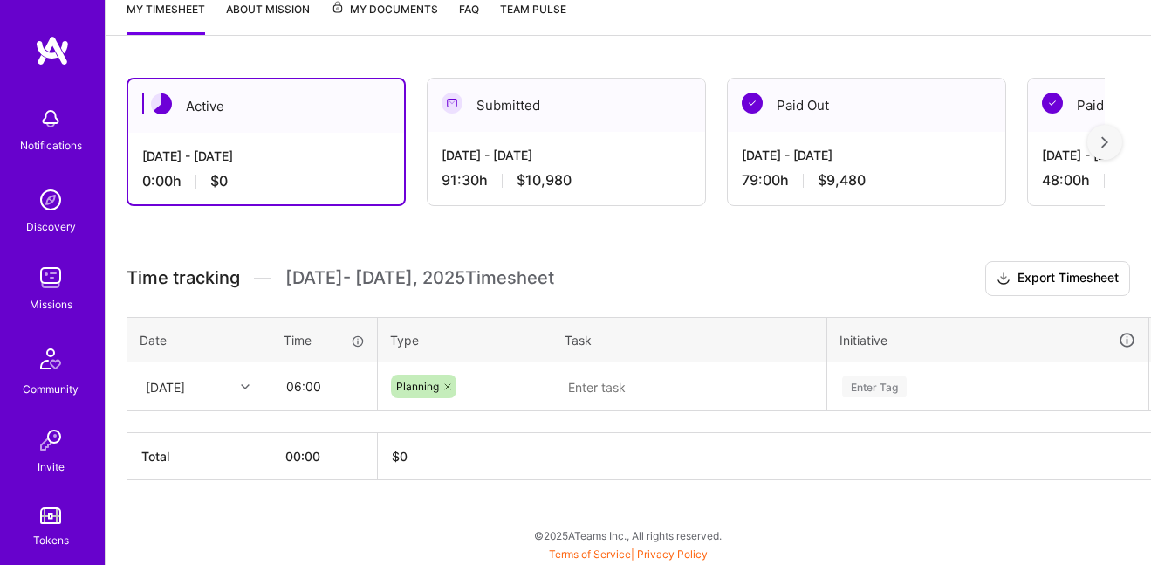
click at [487, 191] on div "[DATE] - [DATE] 91:30 h $10,980" at bounding box center [567, 168] width 278 height 72
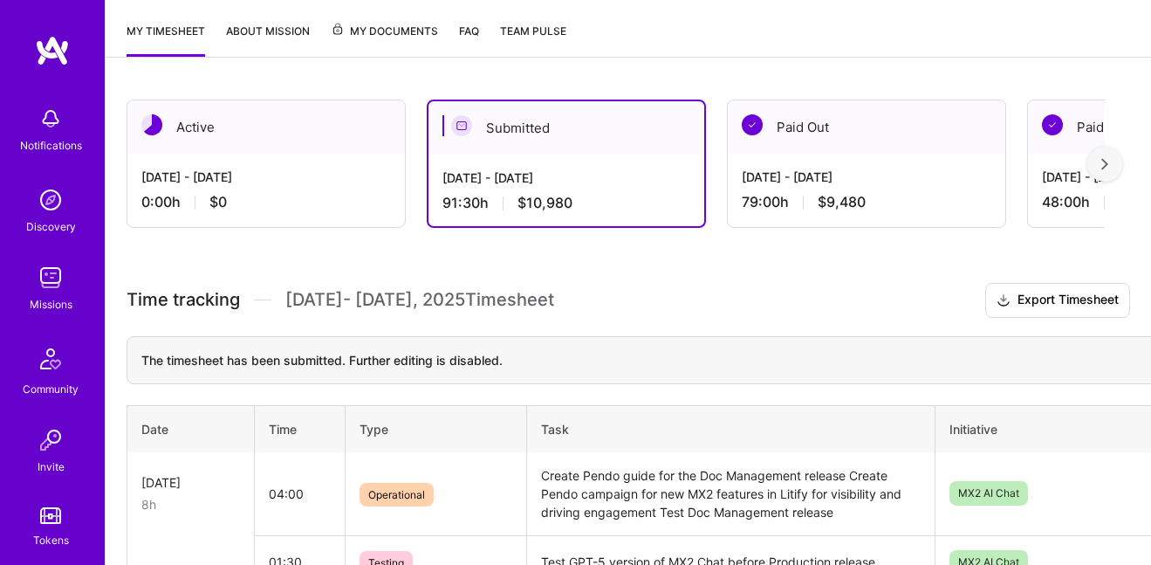
scroll to position [211, 0]
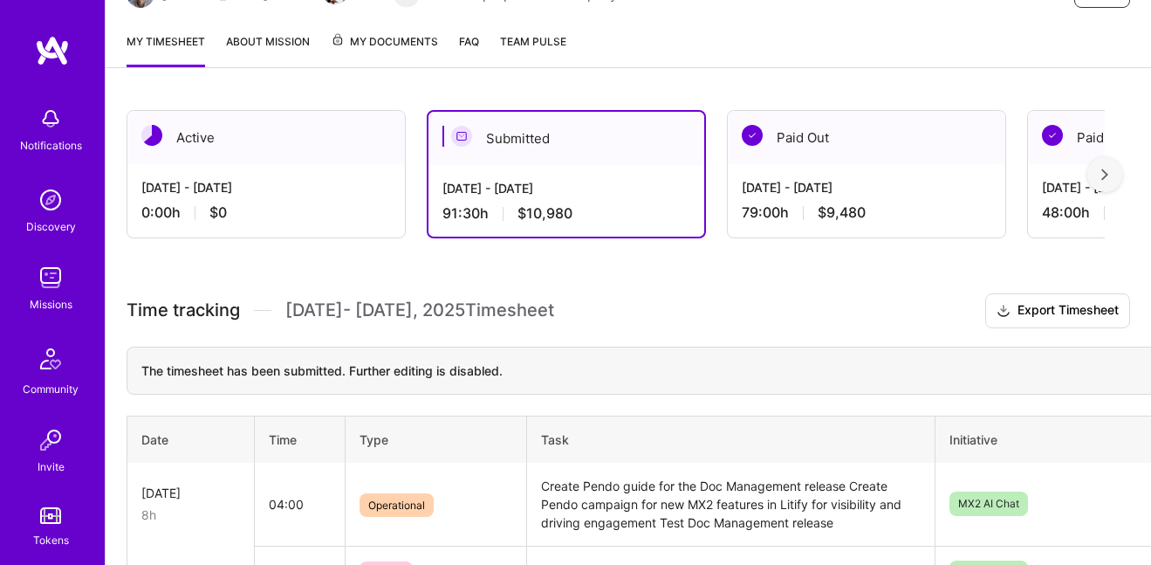
click at [317, 183] on div "[DATE] - [DATE]" at bounding box center [266, 187] width 250 height 18
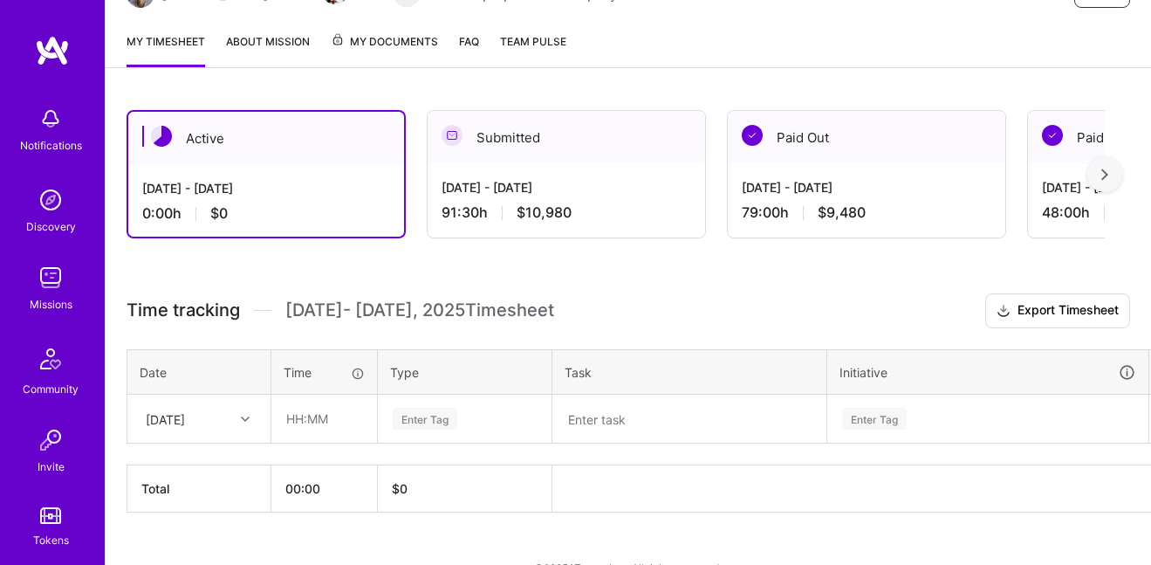
click at [222, 424] on div "[DATE]" at bounding box center [185, 418] width 97 height 29
click at [208, 459] on div "[DATE]" at bounding box center [198, 468] width 141 height 32
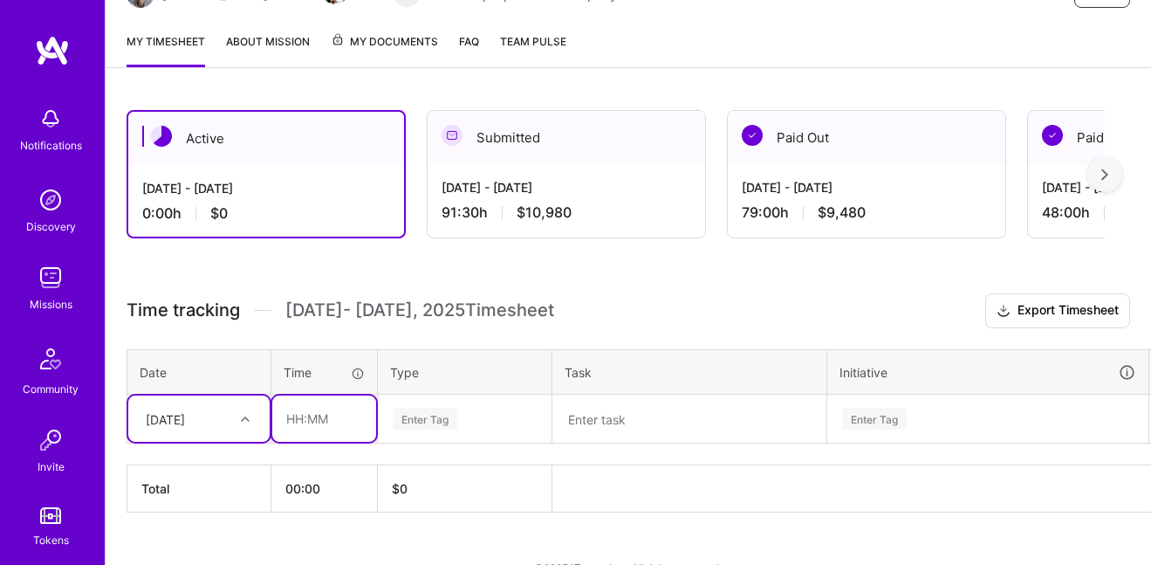
click at [302, 418] on input "text" at bounding box center [324, 418] width 104 height 46
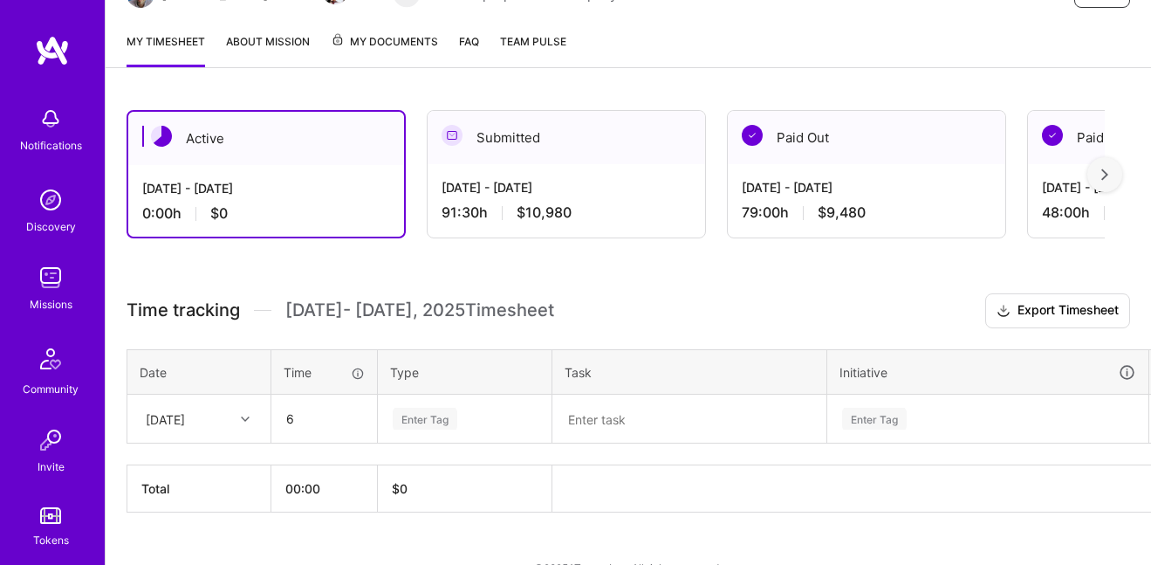
type input "06:00"
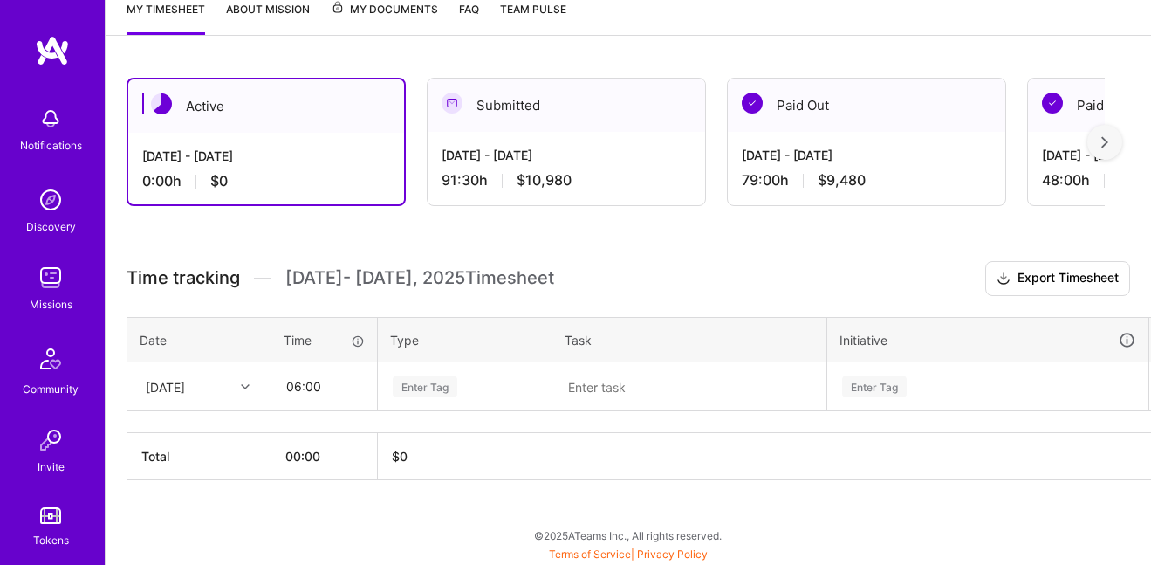
click at [417, 409] on div "Enter Tag" at bounding box center [465, 386] width 172 height 45
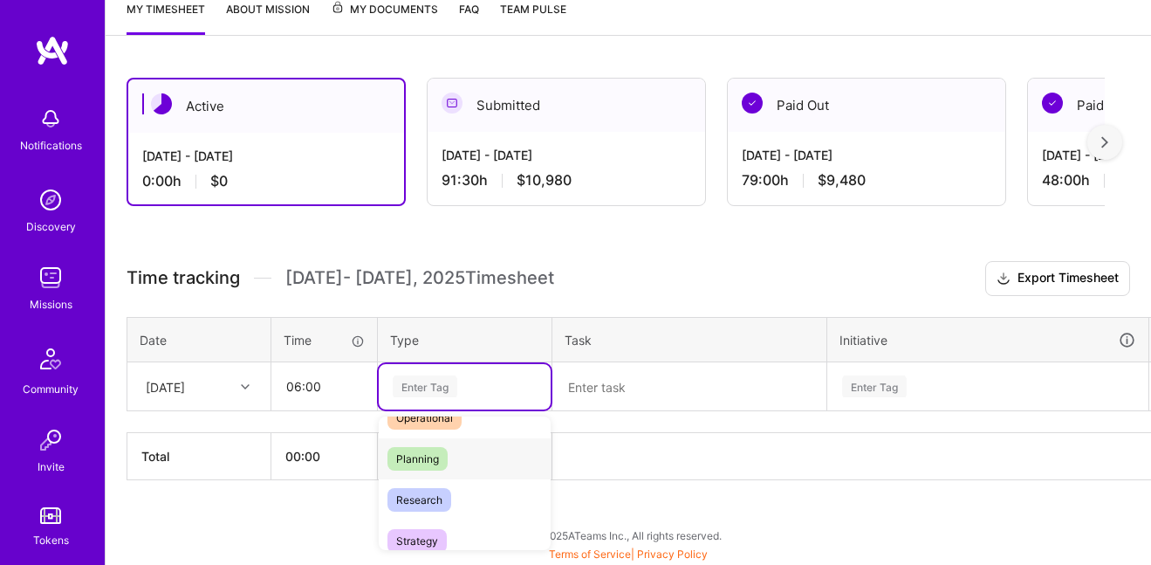
scroll to position [350, 0]
click at [418, 471] on span "Planning" at bounding box center [418, 463] width 60 height 24
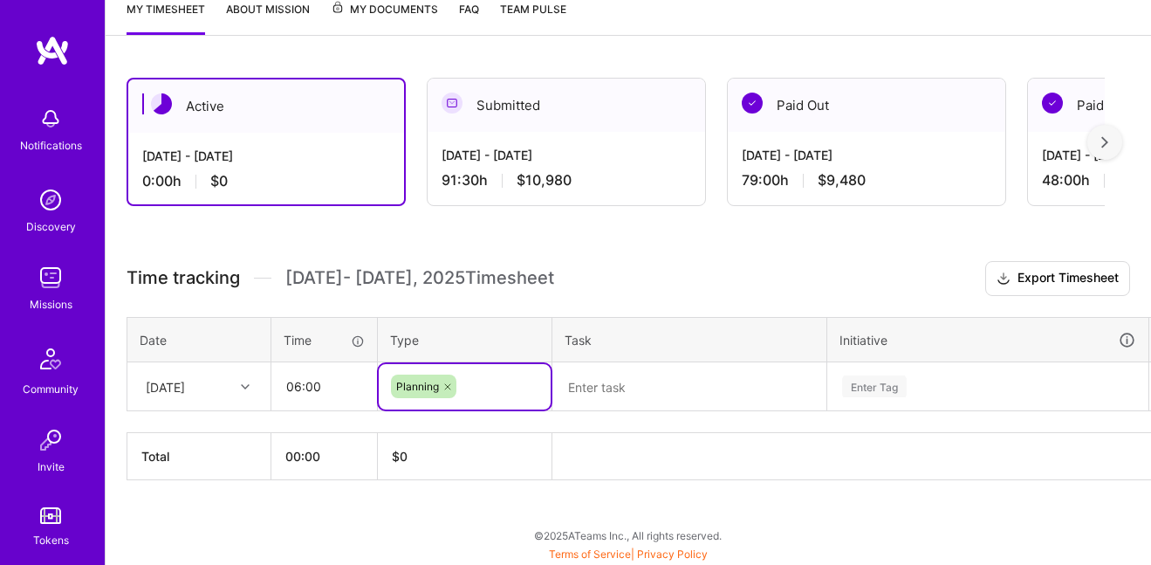
click at [599, 383] on textarea at bounding box center [689, 386] width 271 height 45
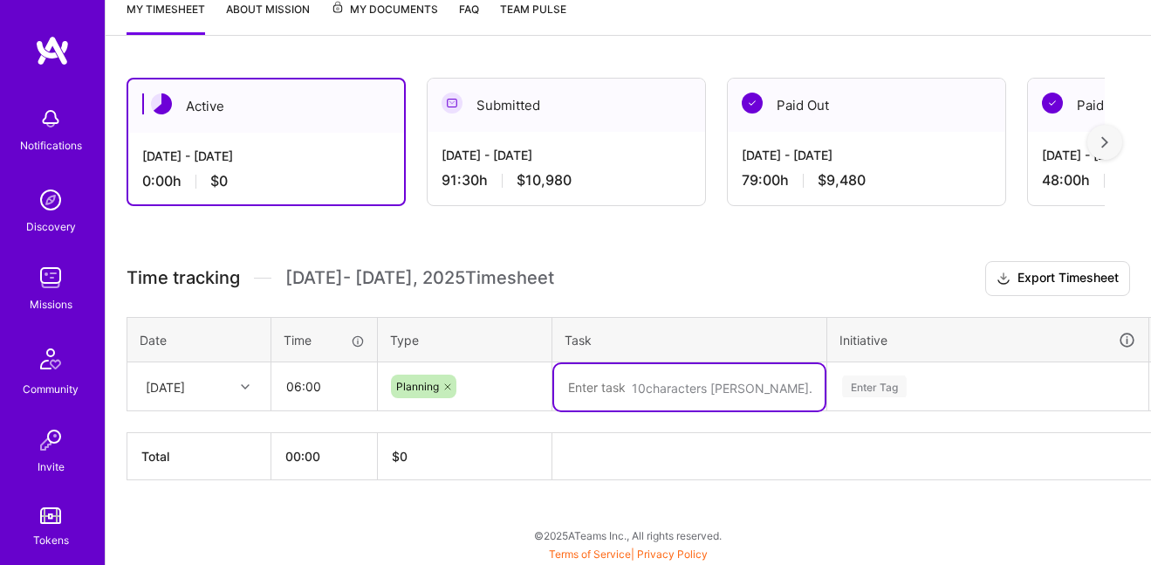
click at [628, 388] on textarea at bounding box center [689, 387] width 271 height 46
click at [635, 388] on textarea at bounding box center [689, 387] width 271 height 46
type textarea "s"
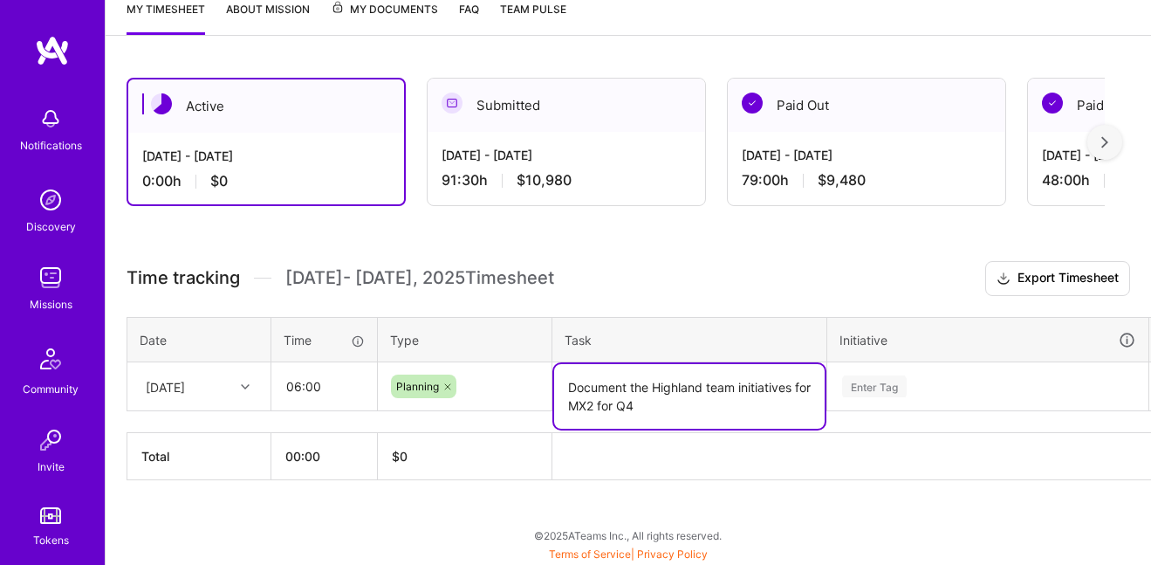
type textarea "Document the Highland team initiatives for MX2 for Q4"
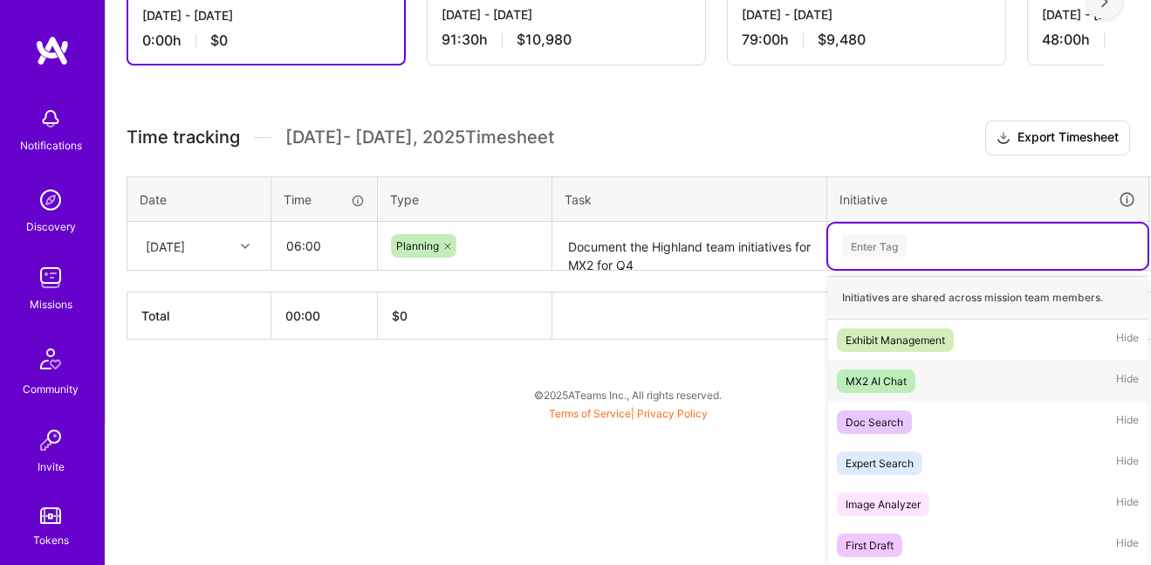
click at [848, 386] on div "MX2 AI Chat" at bounding box center [876, 381] width 61 height 18
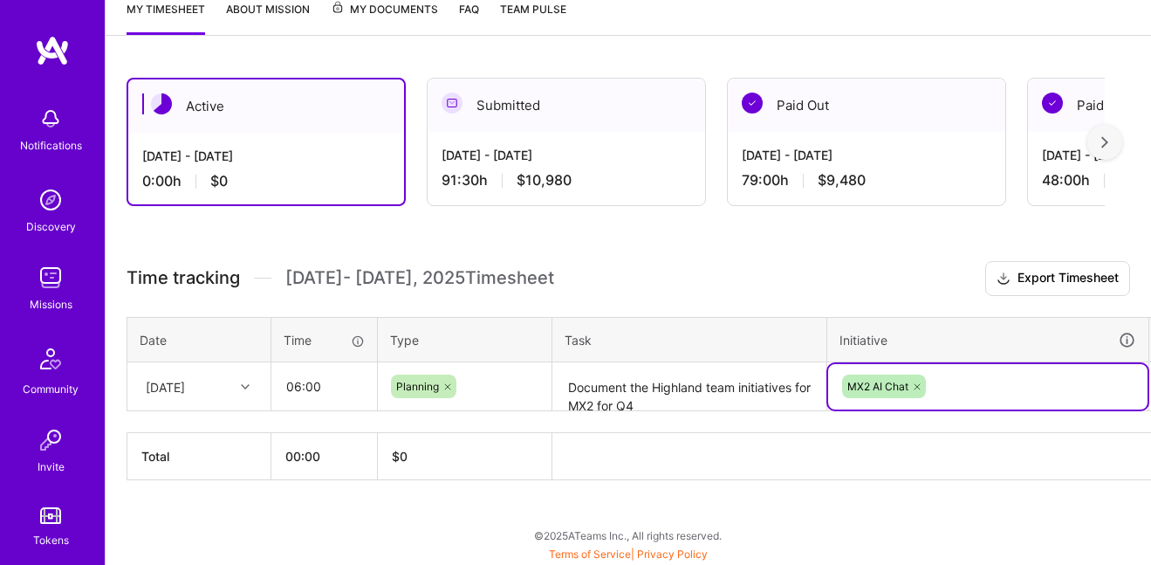
scroll to position [244, 57]
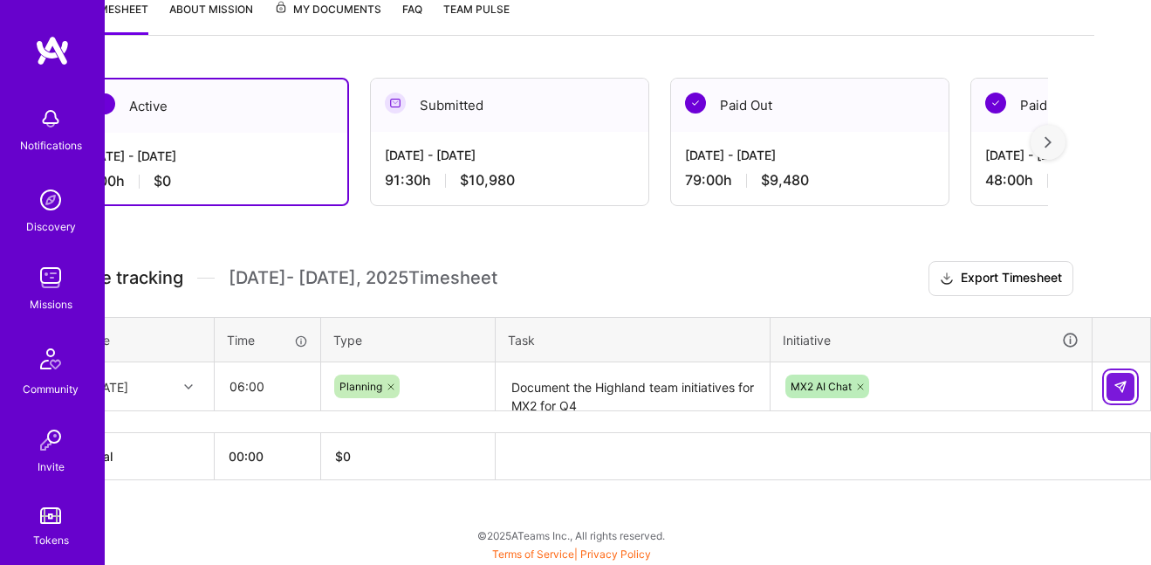
click at [1129, 385] on button at bounding box center [1121, 387] width 28 height 28
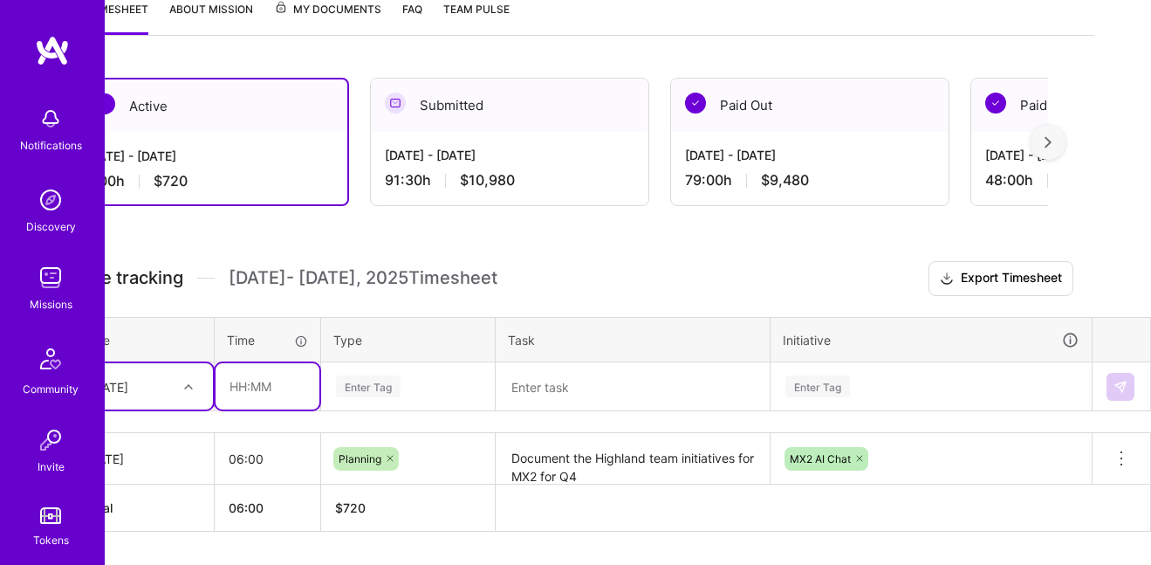
click at [258, 391] on input "text" at bounding box center [268, 386] width 104 height 46
type input "02:00"
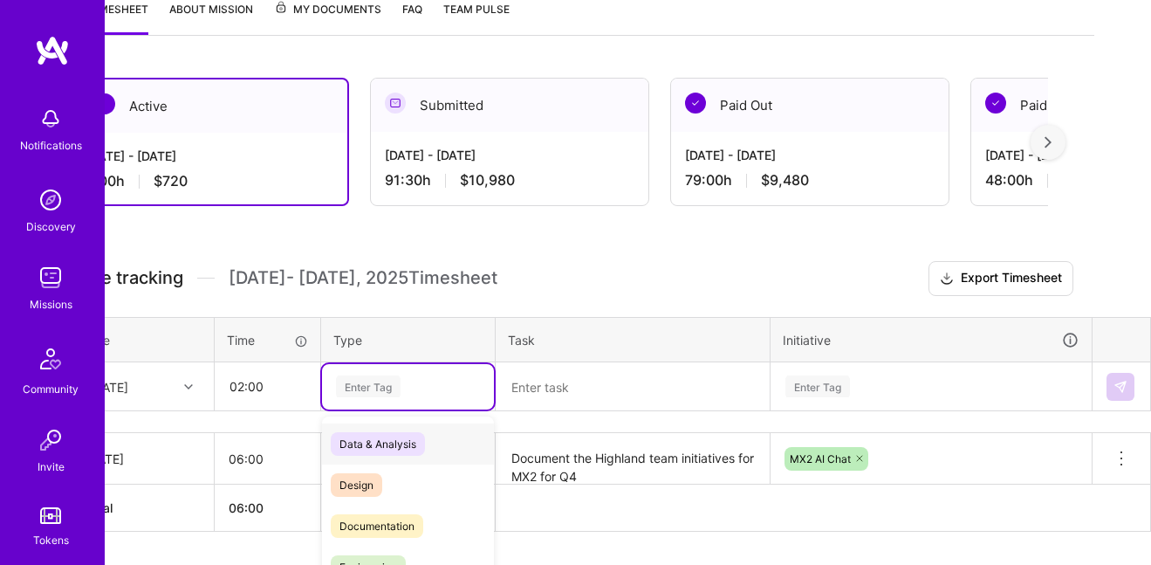
scroll to position [295, 0]
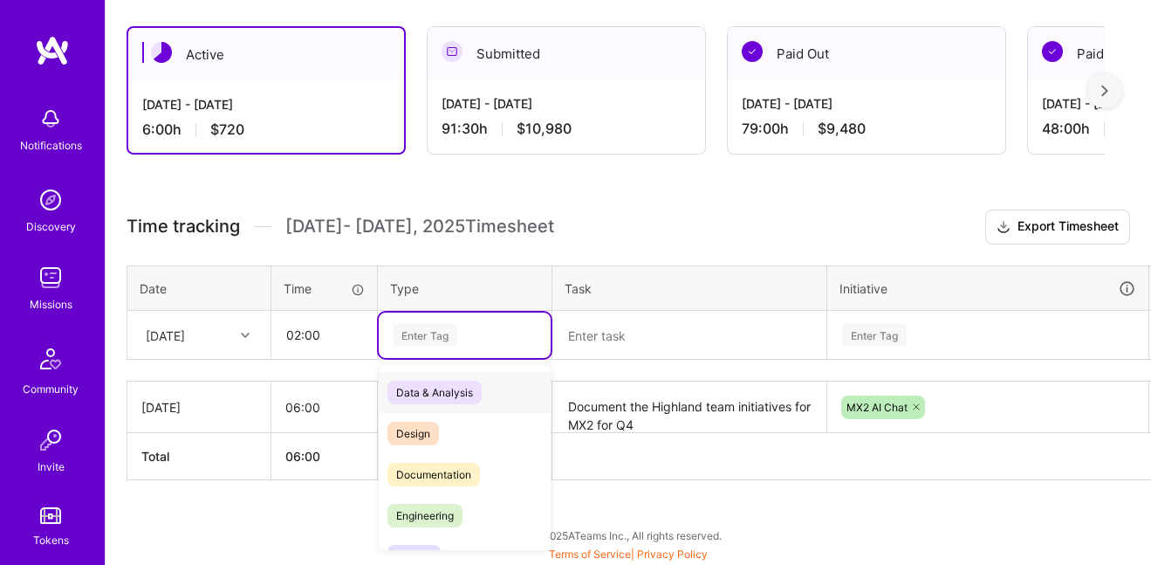
click at [434, 358] on div "option Planning, selected. option Data & Analysis focused, 0 of 2. 17 results a…" at bounding box center [465, 334] width 172 height 45
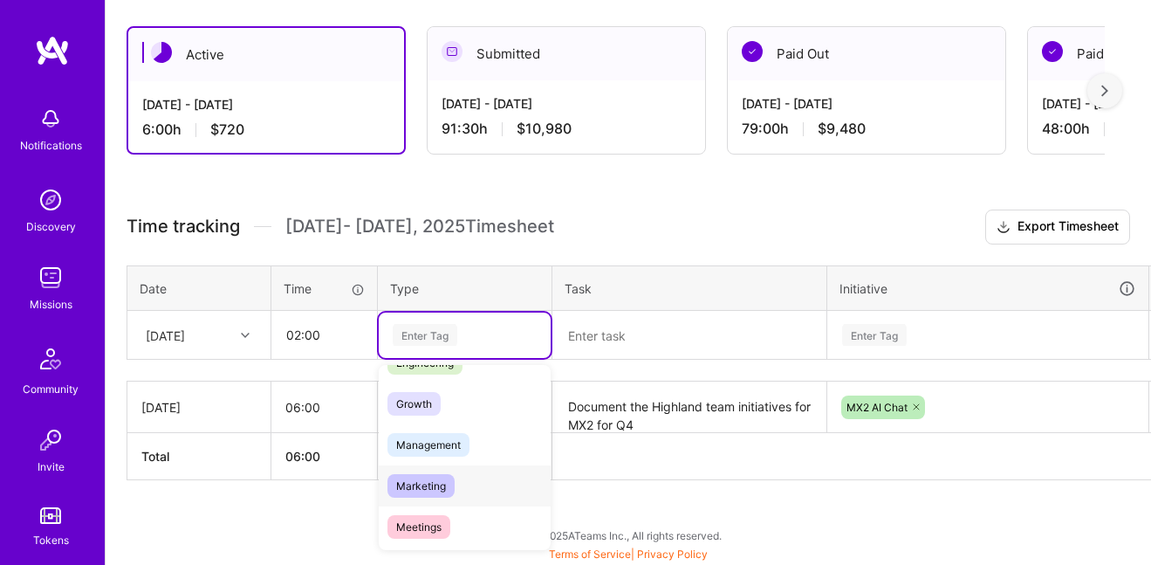
scroll to position [166, 0]
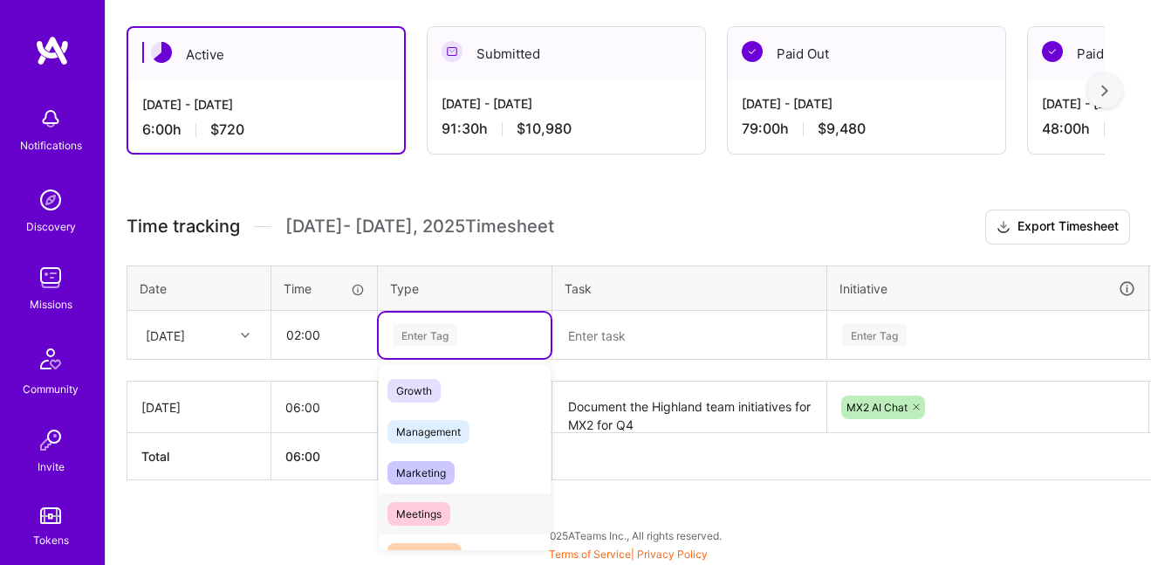
click at [429, 507] on span "Meetings" at bounding box center [419, 514] width 63 height 24
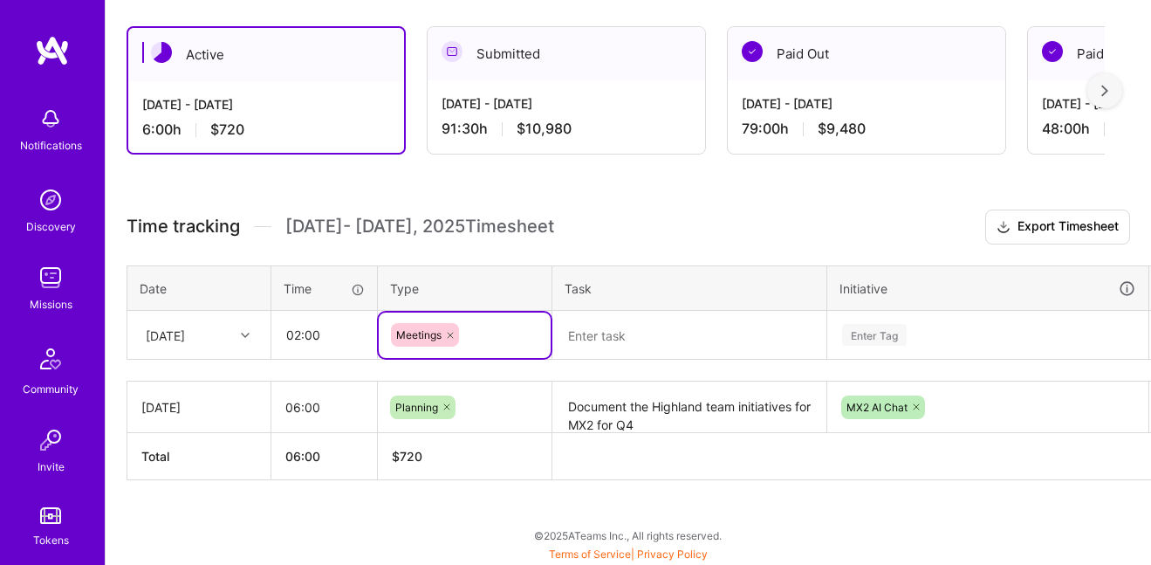
click at [592, 356] on textarea at bounding box center [689, 335] width 271 height 46
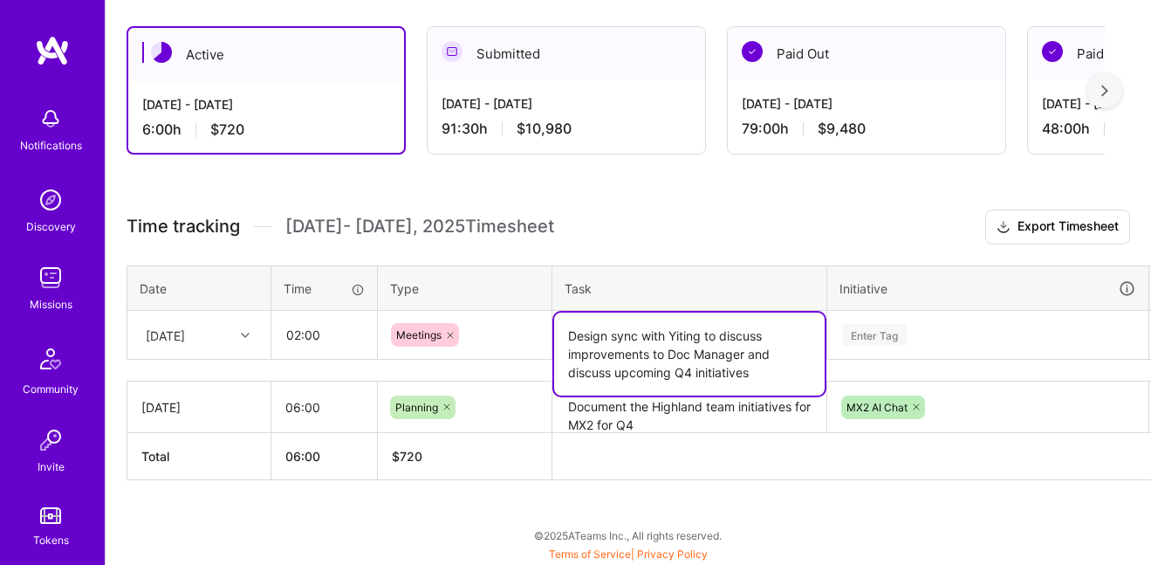
type textarea "Design sync with Yiting to discuss improvements to Doc Manager and discuss upco…"
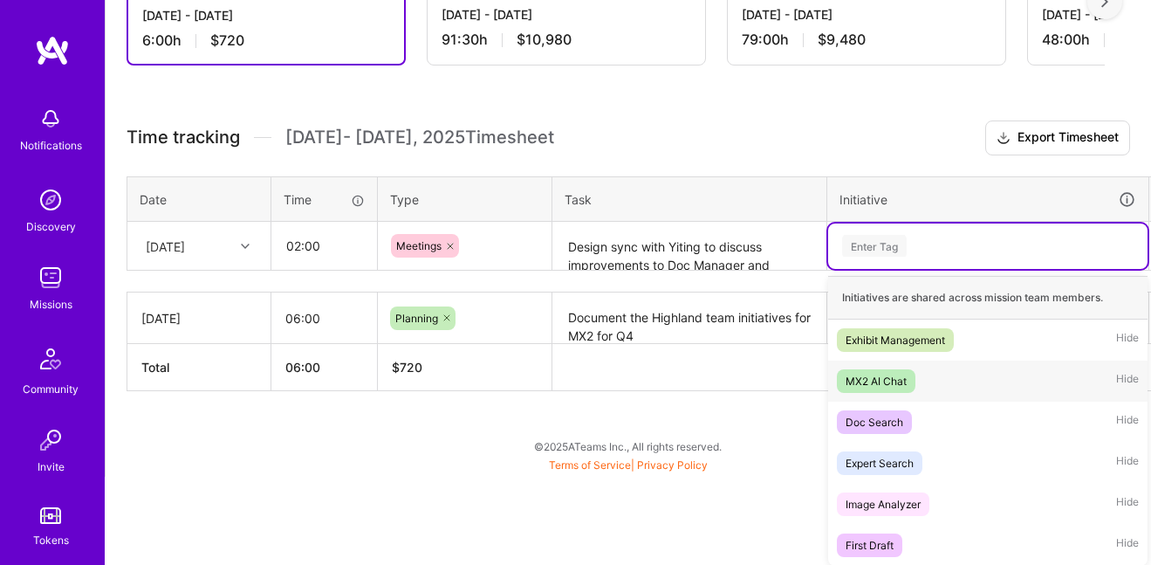
click at [882, 376] on div "MX2 AI Chat" at bounding box center [876, 381] width 61 height 18
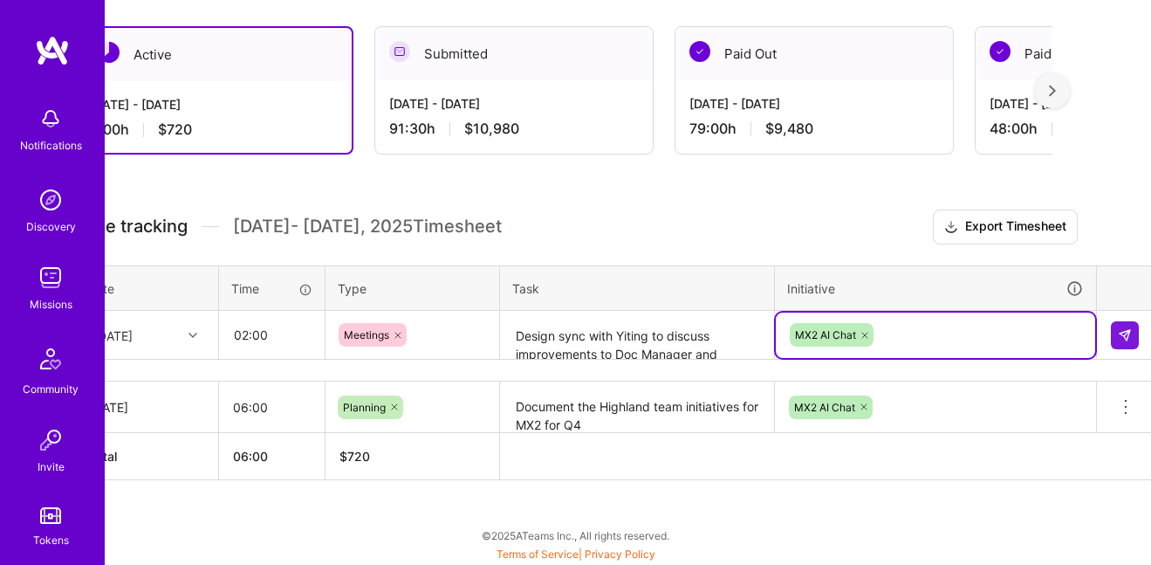
scroll to position [295, 57]
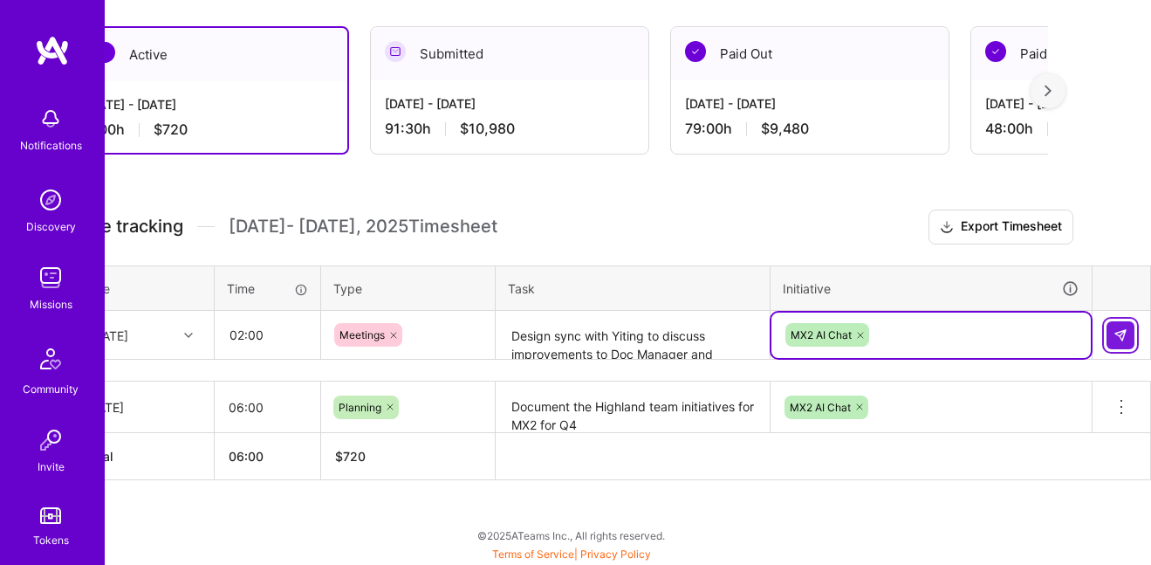
click at [1124, 331] on img at bounding box center [1121, 335] width 14 height 14
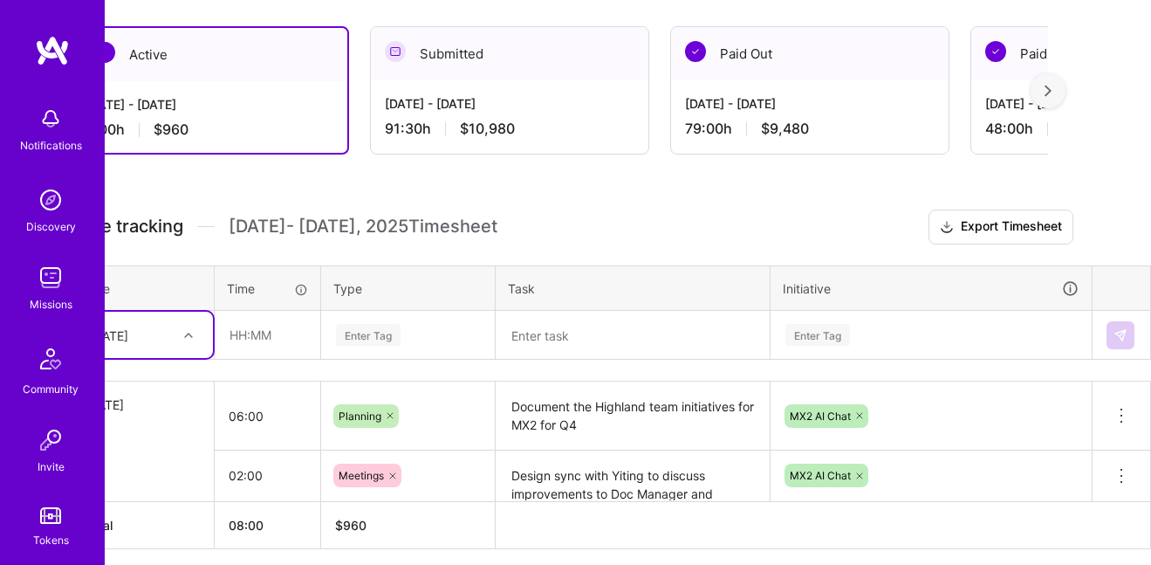
scroll to position [295, 0]
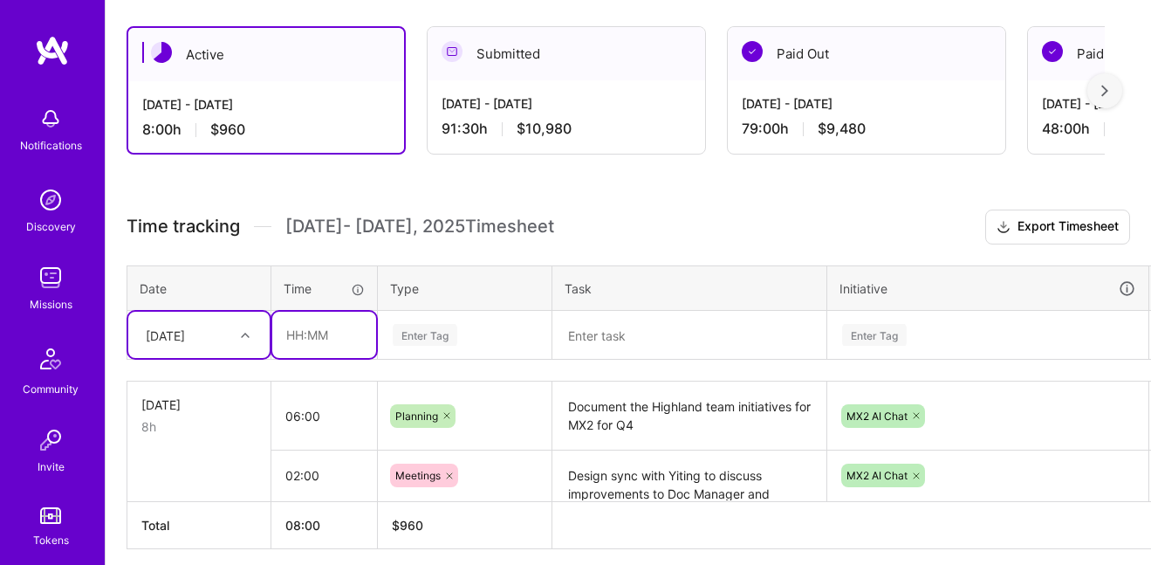
click at [307, 335] on input "text" at bounding box center [324, 335] width 104 height 46
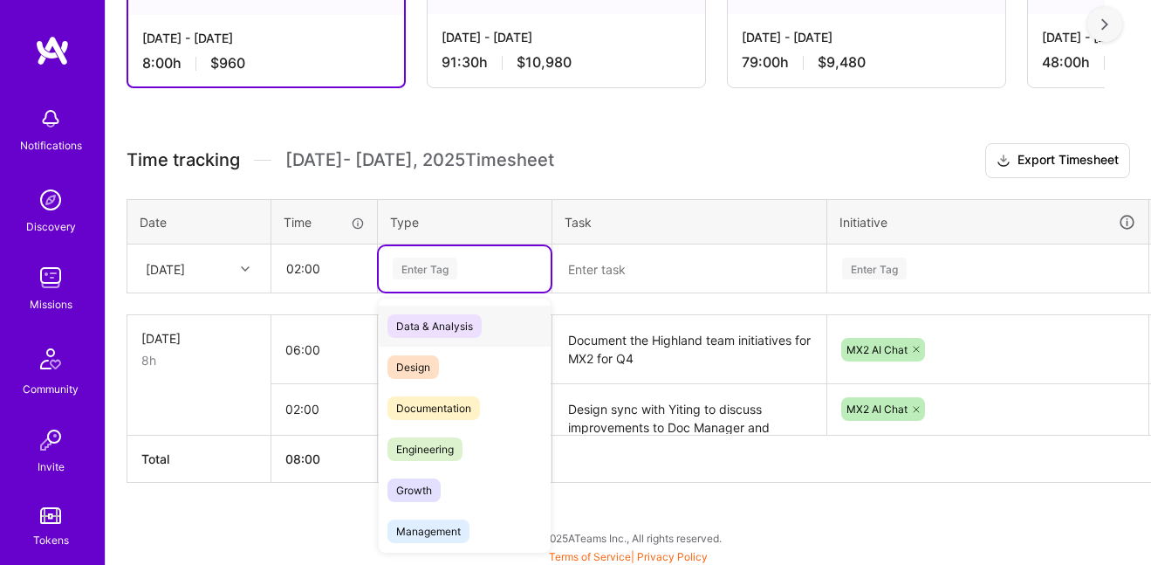
click at [427, 292] on div "option Meetings, selected. option Data & Analysis focused, 0 of 2. 17 results a…" at bounding box center [465, 268] width 172 height 45
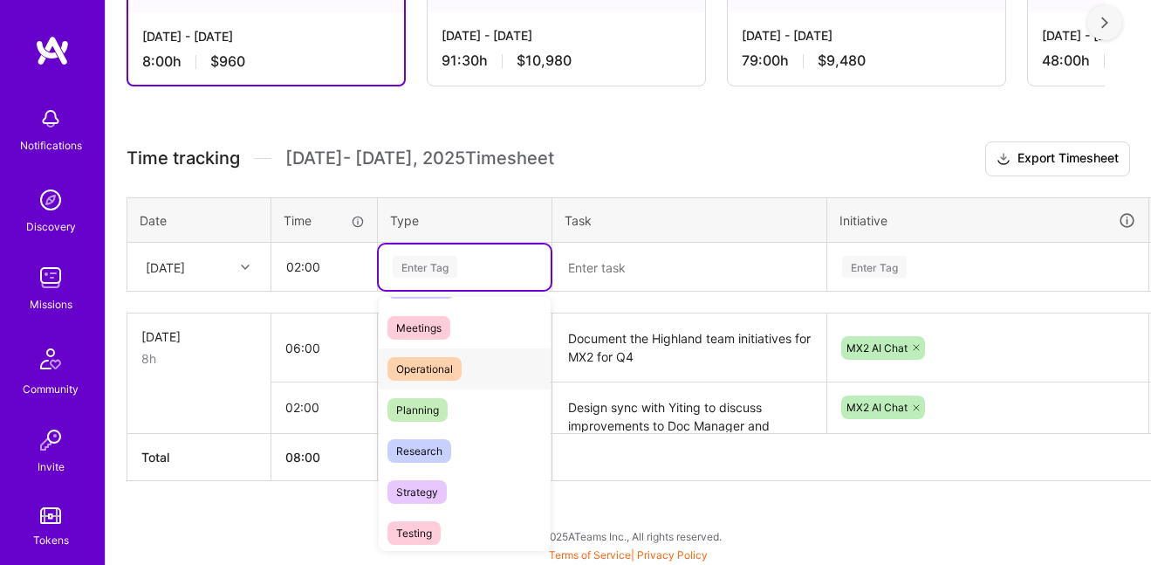
scroll to position [298, 0]
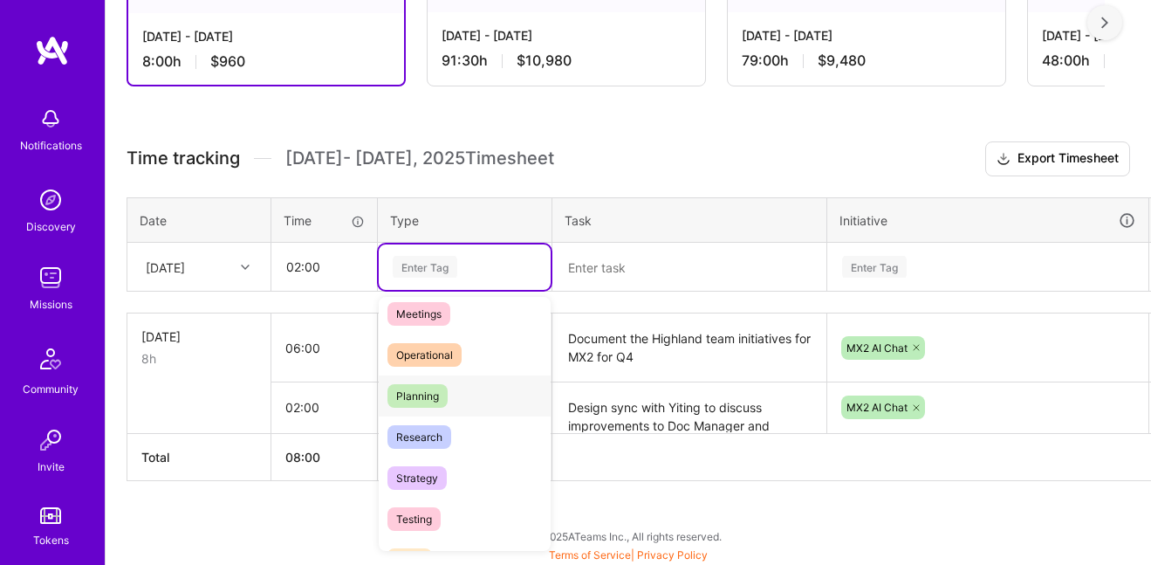
click at [461, 383] on div "Planning" at bounding box center [465, 395] width 172 height 41
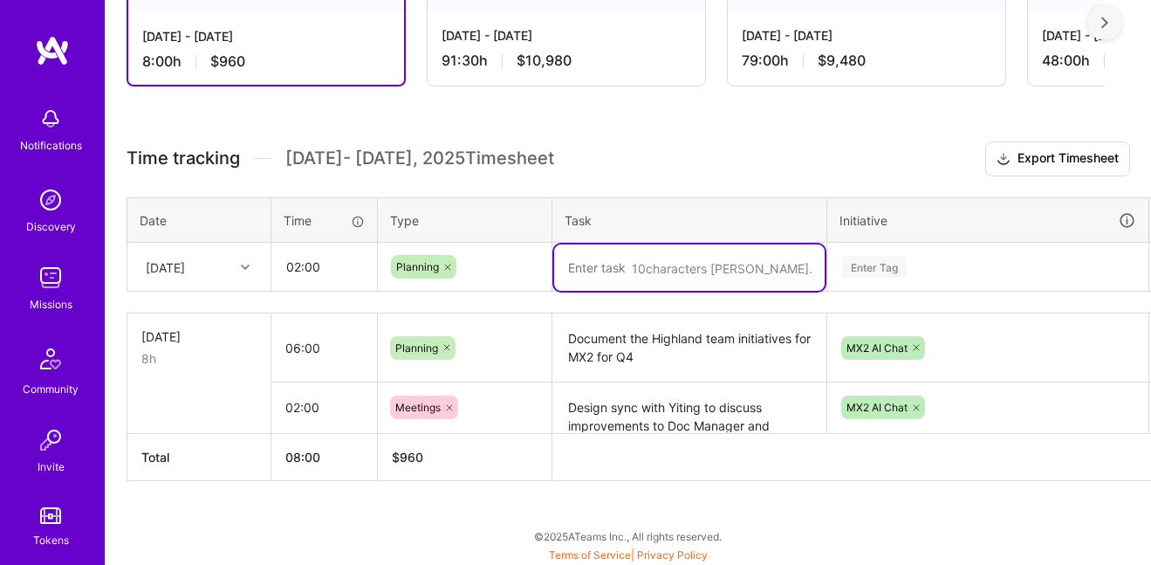
click at [588, 259] on textarea at bounding box center [689, 267] width 271 height 46
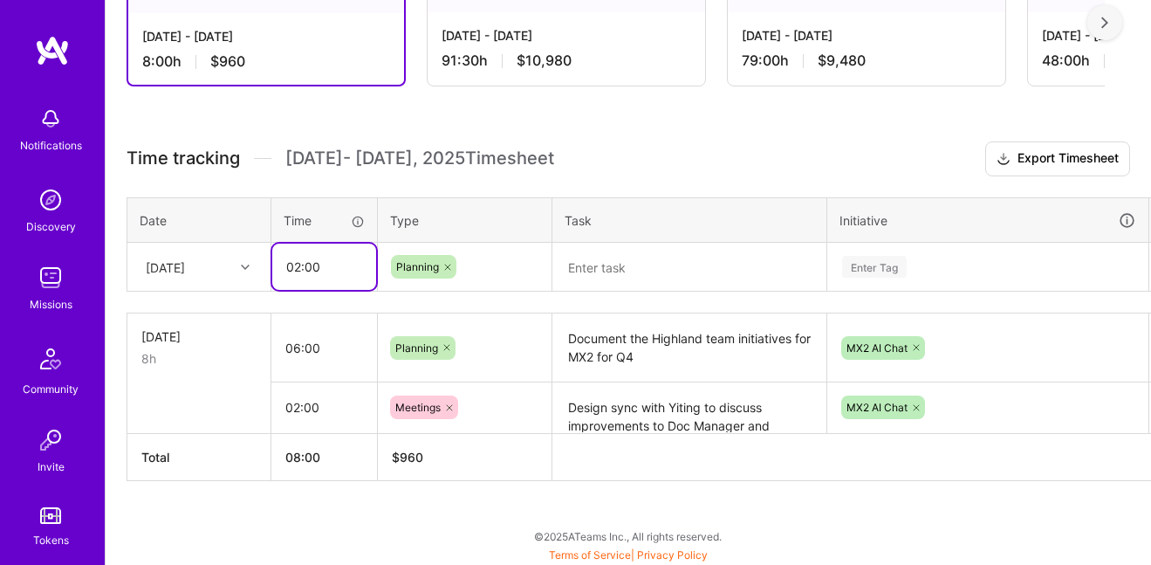
click at [302, 274] on input "02:00" at bounding box center [324, 267] width 104 height 46
click at [311, 272] on input "01:00" at bounding box center [324, 267] width 104 height 46
type input "01:00"
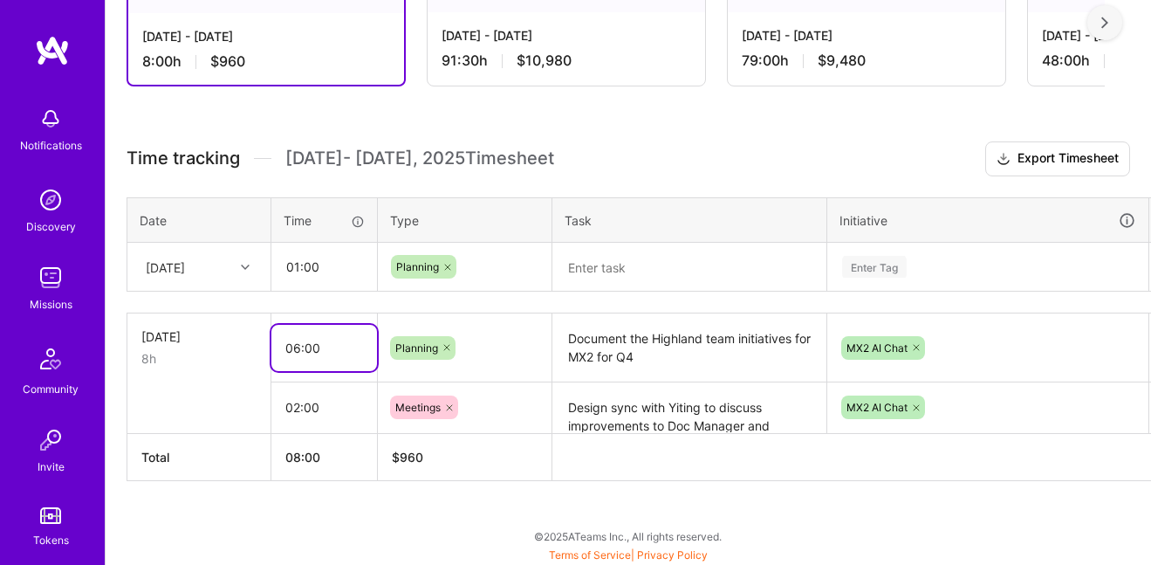
click at [292, 348] on input "06:00" at bounding box center [324, 348] width 106 height 46
type input "07:00"
click at [616, 256] on textarea at bounding box center [689, 267] width 271 height 46
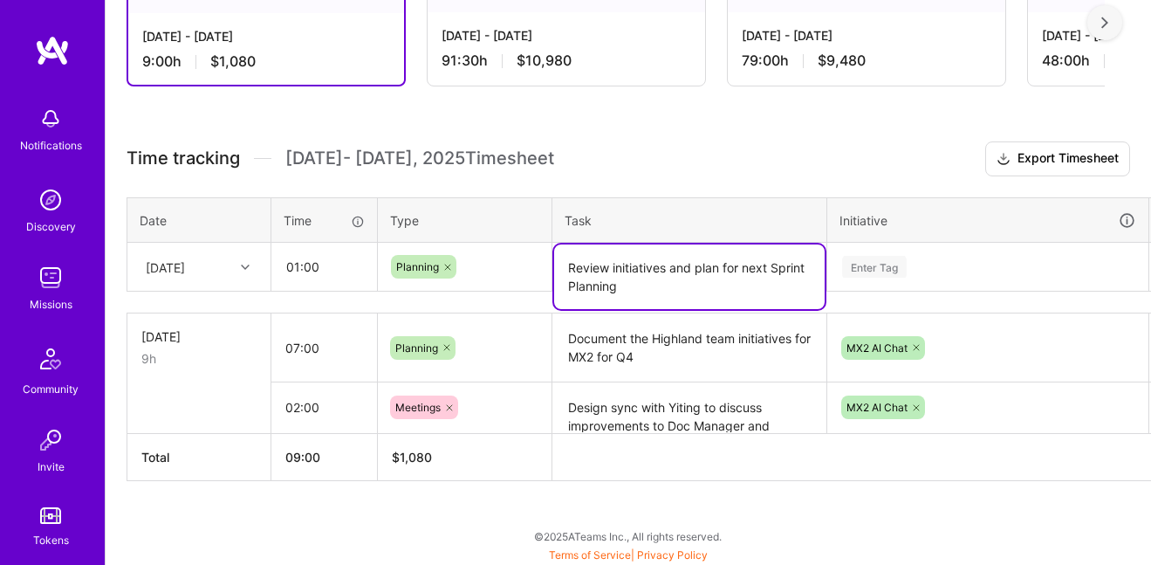
type textarea "Review initiatives and plan for next Sprint Planning"
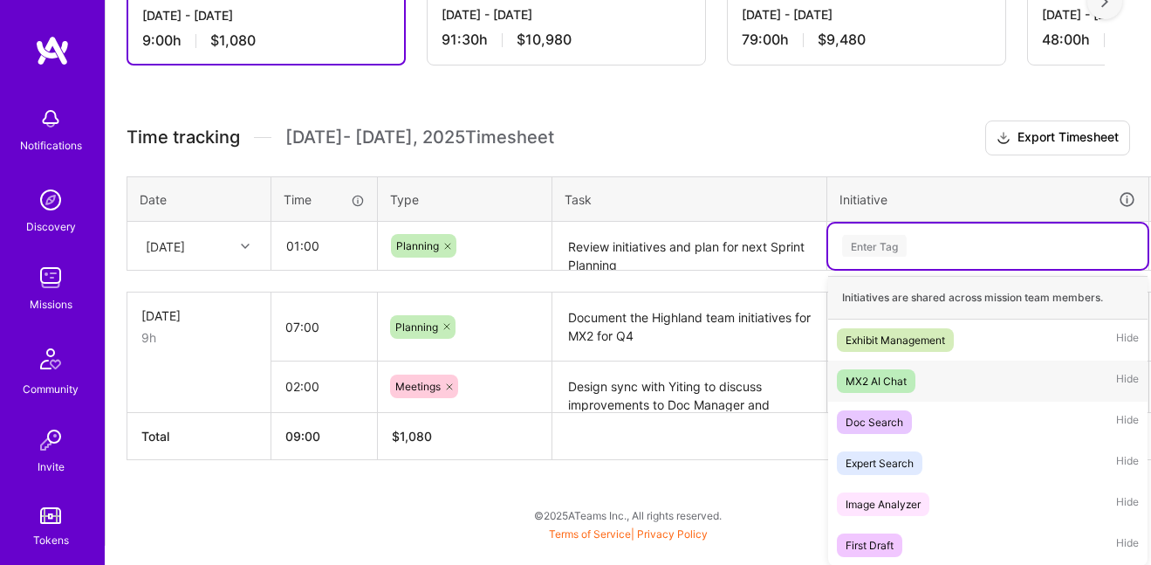
click at [851, 374] on div "MX2 AI Chat" at bounding box center [876, 381] width 61 height 18
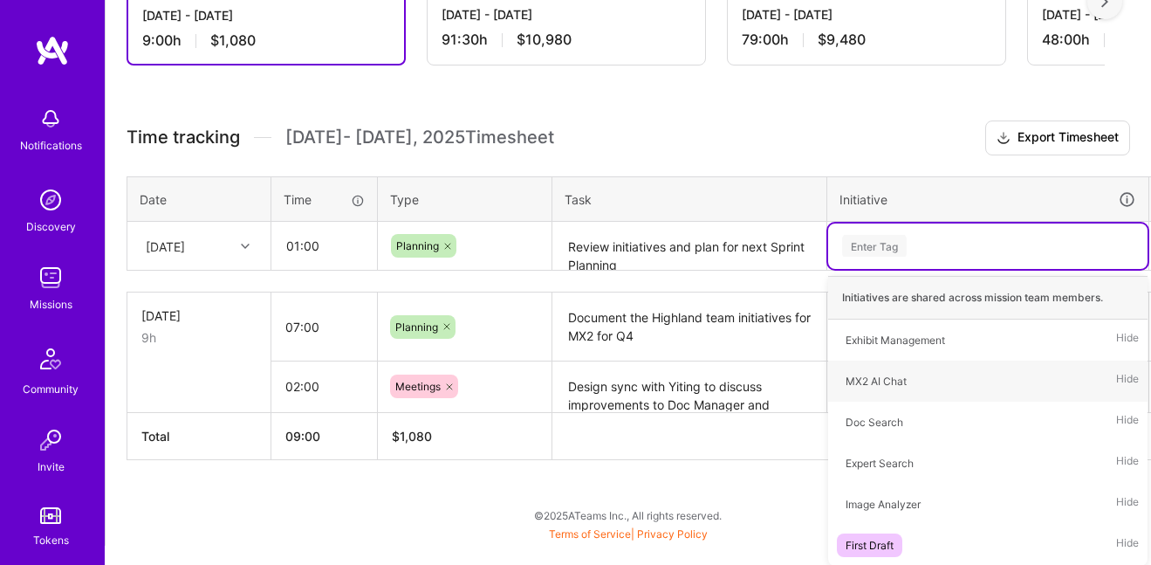
scroll to position [364, 0]
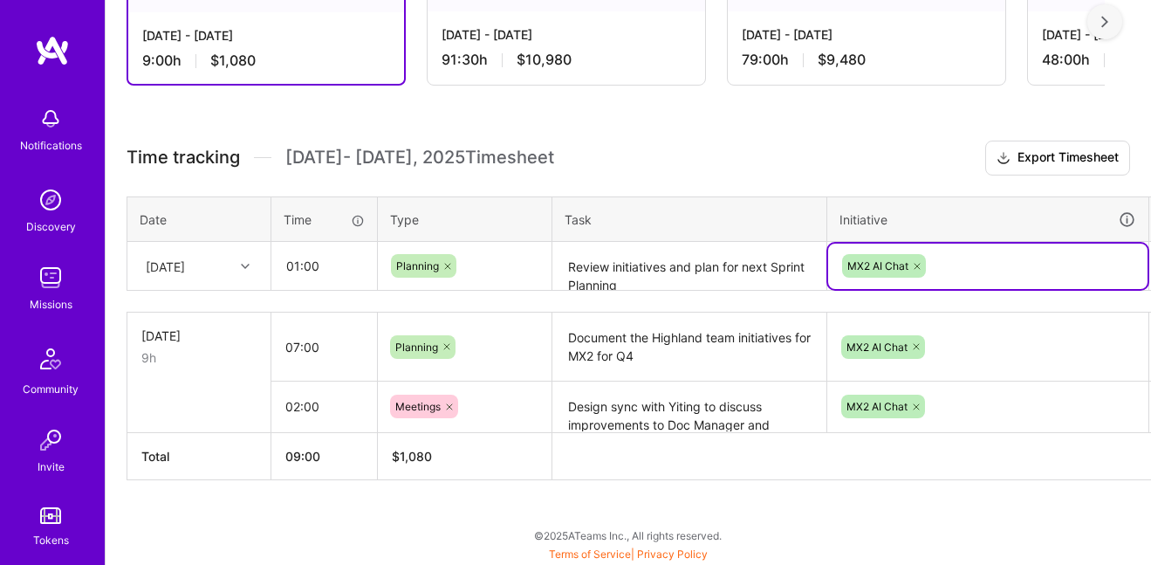
click at [707, 136] on div "Active [DATE] - [DATE] 9:00 h $1,080 Submitted [DATE] - [DATE] 91:30 h $10,980 …" at bounding box center [629, 250] width 1046 height 629
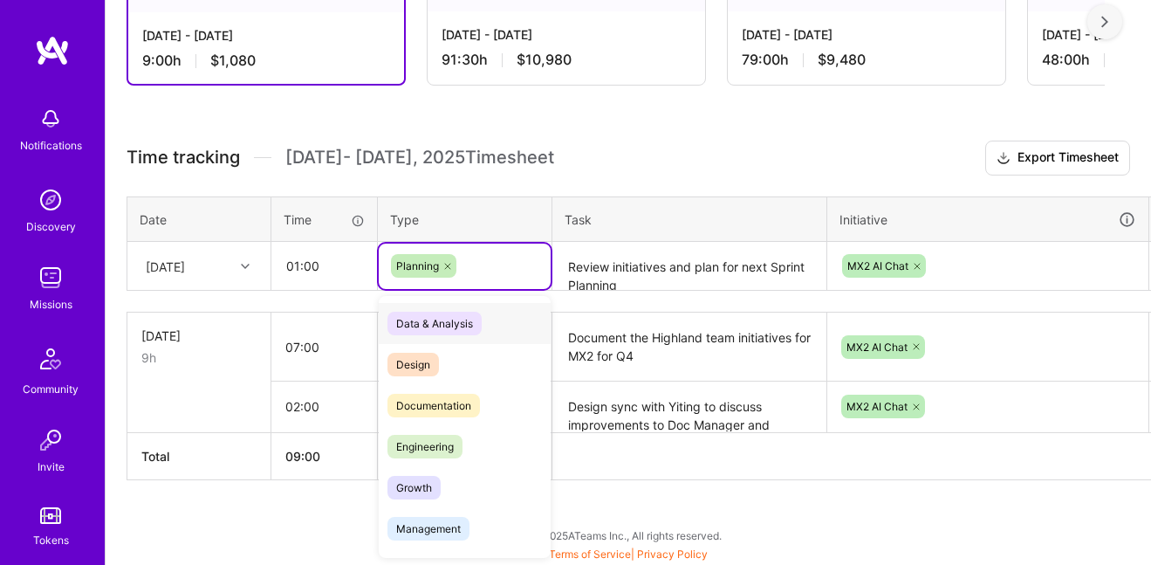
click at [480, 260] on div "Planning" at bounding box center [465, 266] width 148 height 24
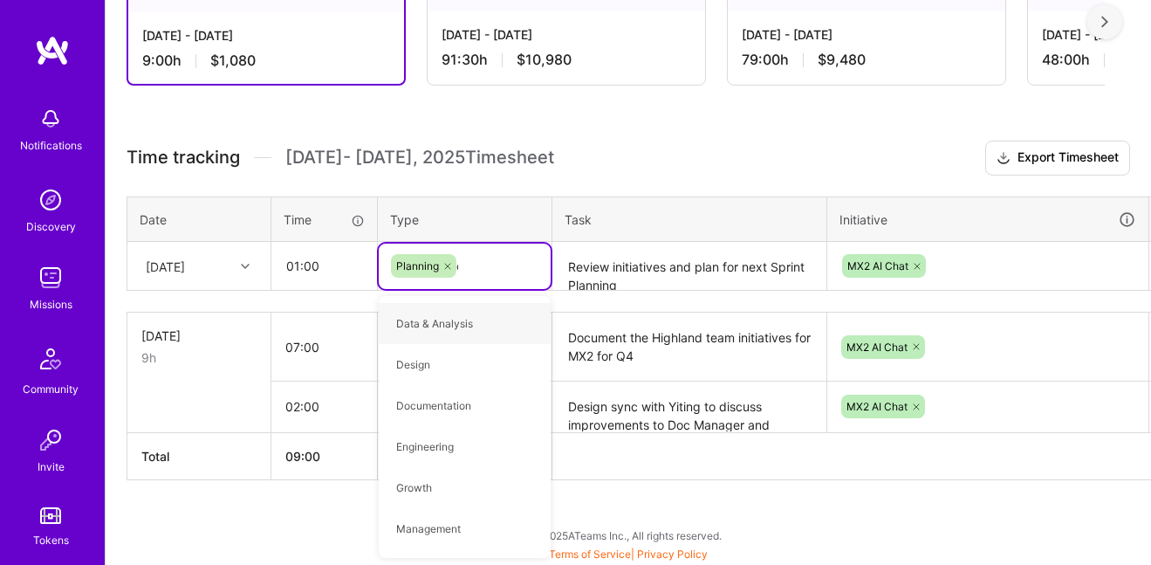
type input "op"
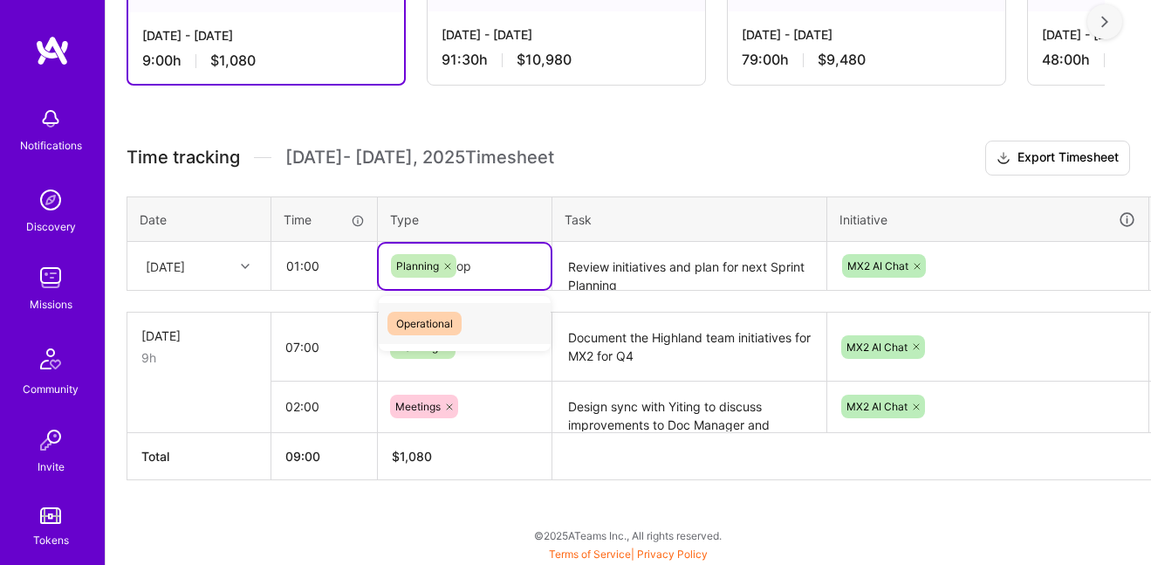
click at [431, 319] on span "Operational" at bounding box center [425, 324] width 74 height 24
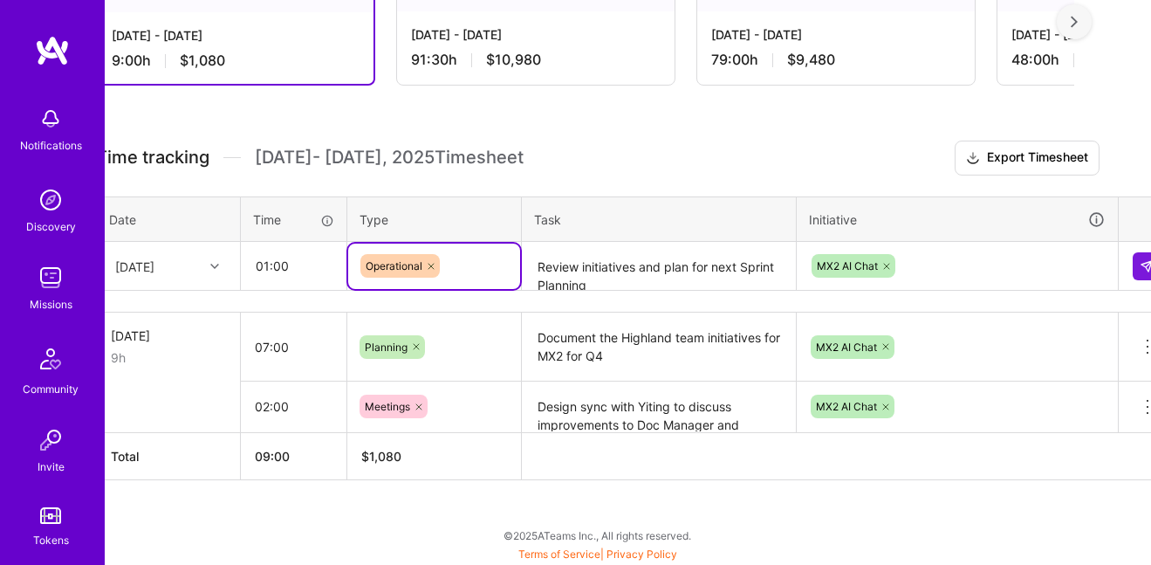
scroll to position [364, 32]
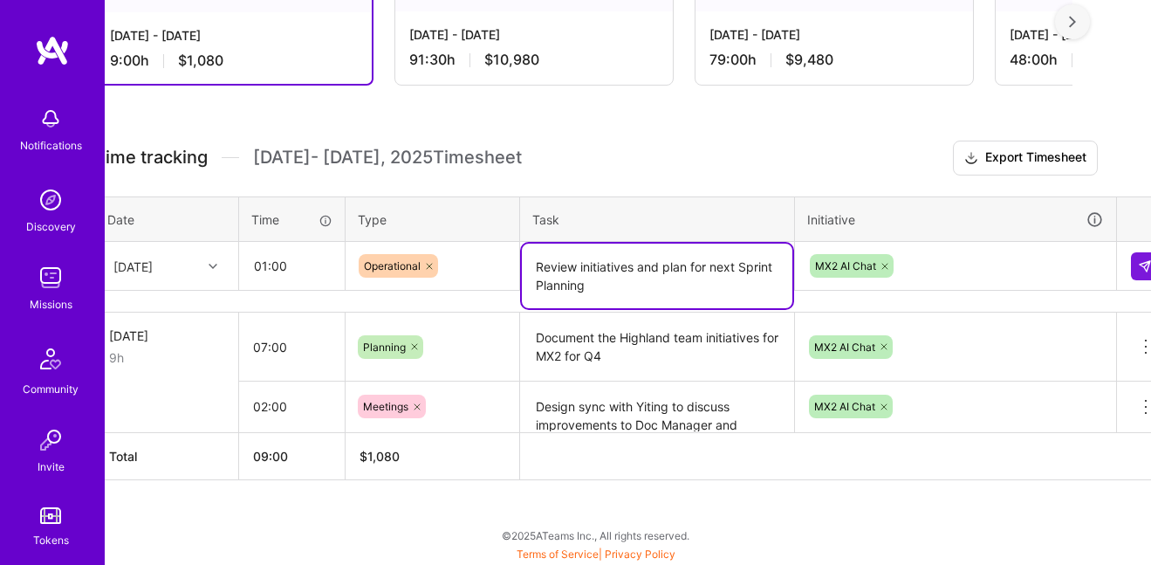
click at [716, 277] on textarea "Review initiatives and plan for next Sprint Planning" at bounding box center [657, 276] width 271 height 65
click at [1133, 260] on button at bounding box center [1145, 266] width 28 height 28
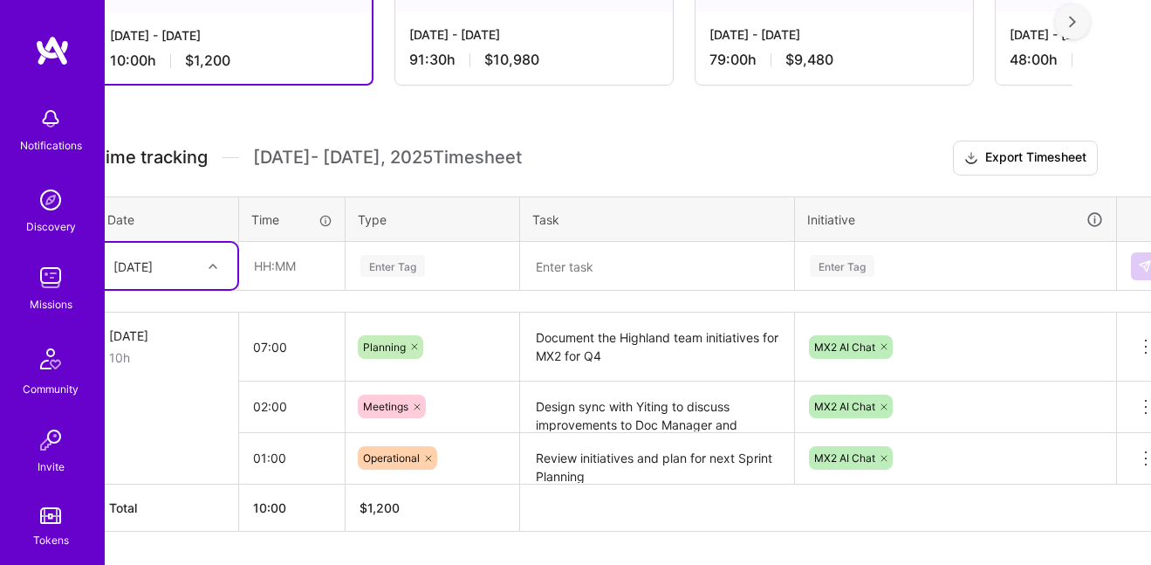
scroll to position [364, 0]
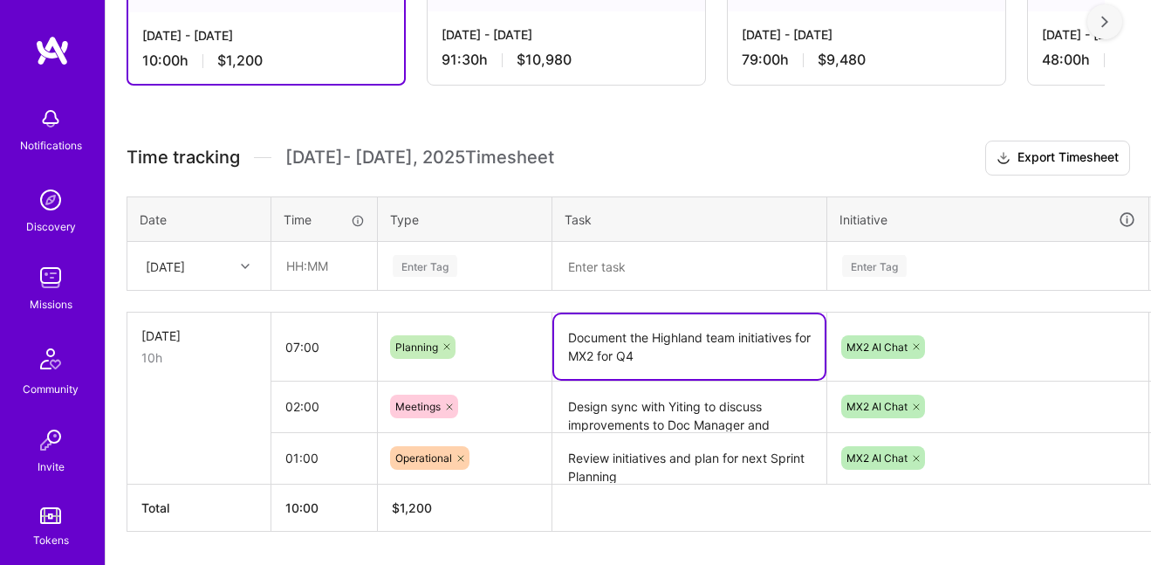
click at [706, 340] on textarea "Document the Highland team initiatives for MX2 for Q4" at bounding box center [689, 346] width 271 height 65
click at [705, 356] on textarea "Document the Highland team initiatives for MX2 for Q4" at bounding box center [689, 346] width 271 height 65
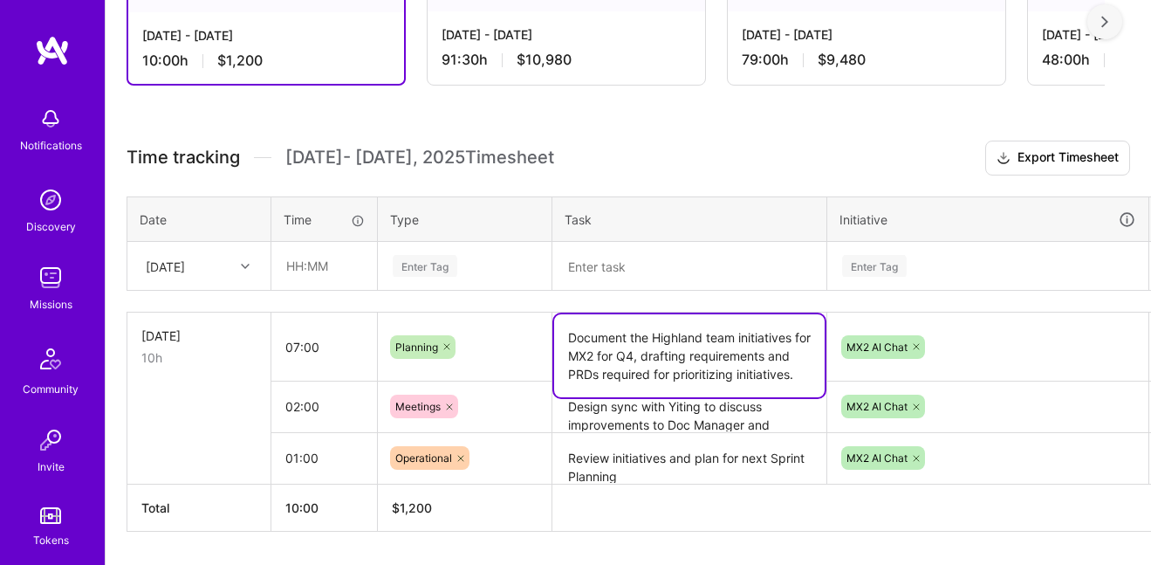
type textarea "Document the Highland team initiatives for MX2 for Q4, drafting requirements an…"
click at [670, 142] on h3 "Time tracking [DATE] - [DATE] Timesheet Export Timesheet" at bounding box center [629, 158] width 1004 height 35
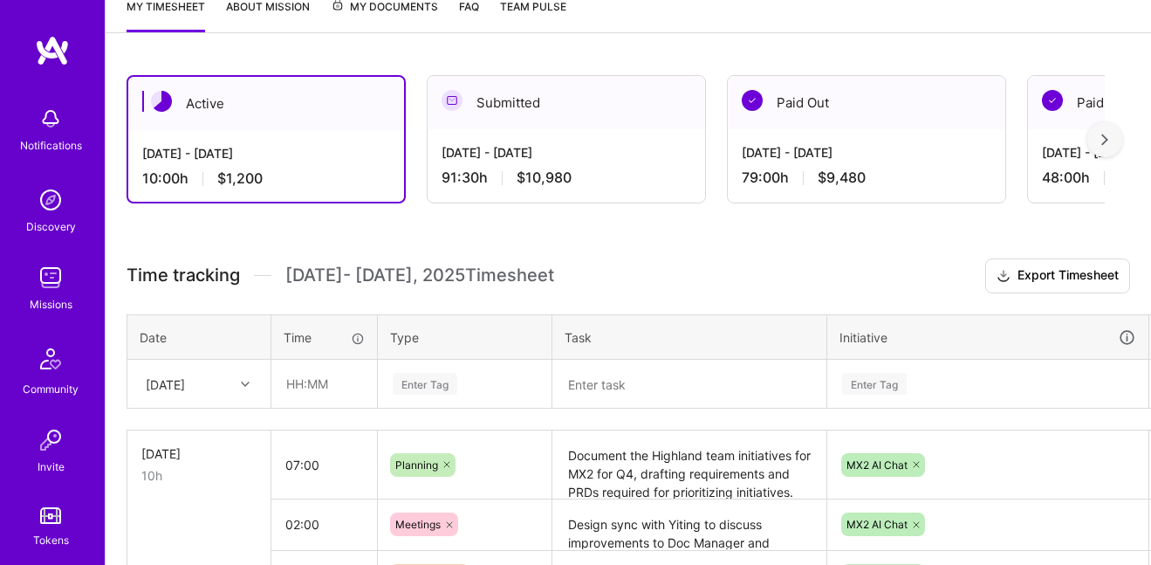
scroll to position [0, 0]
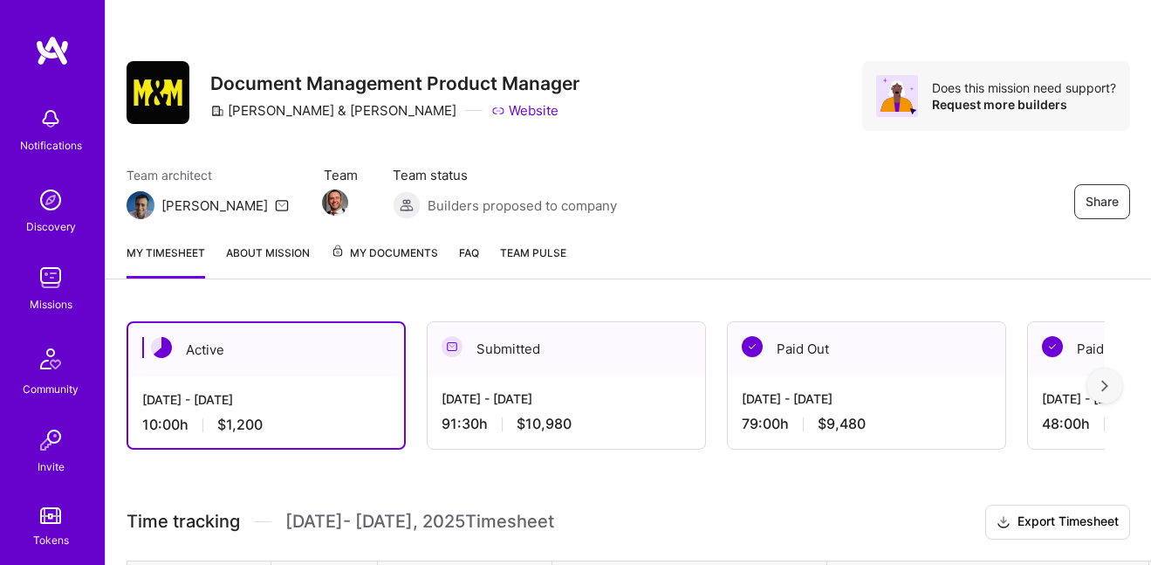
click at [52, 47] on img at bounding box center [52, 50] width 35 height 31
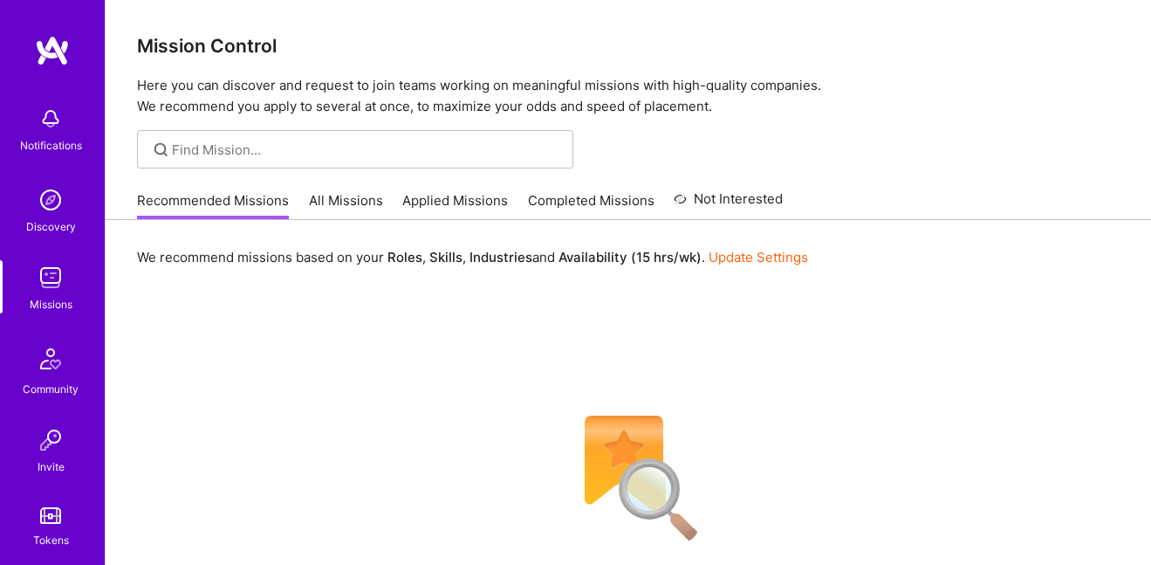
click at [345, 209] on link "All Missions" at bounding box center [346, 205] width 74 height 29
